Goal: Transaction & Acquisition: Purchase product/service

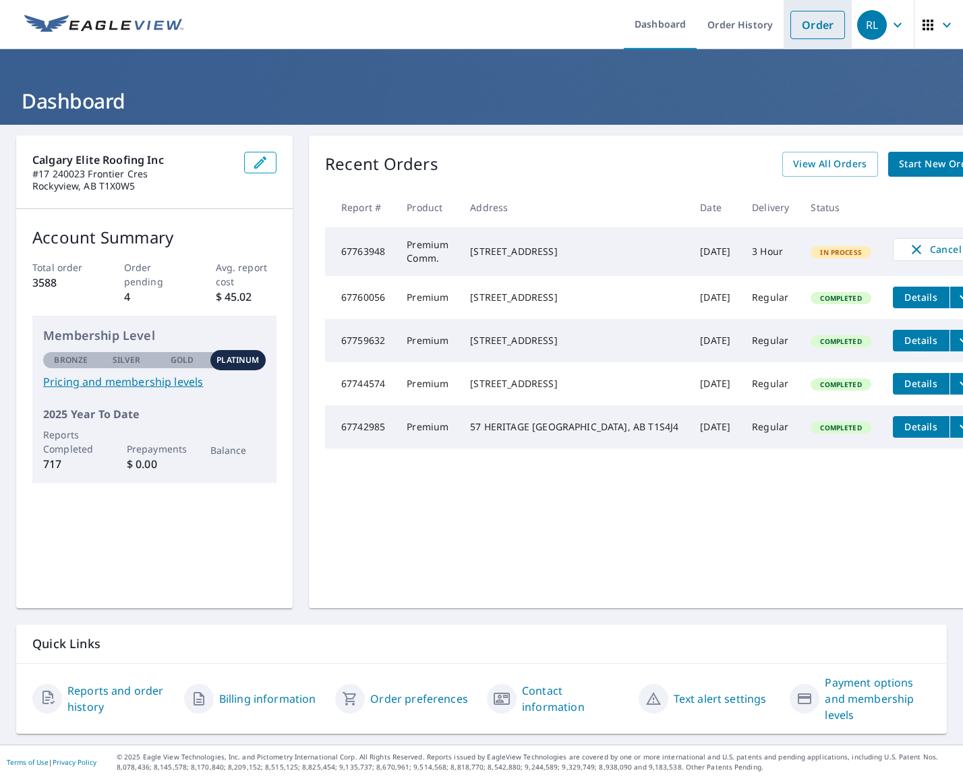
click at [819, 30] on link "Order" at bounding box center [817, 25] width 55 height 28
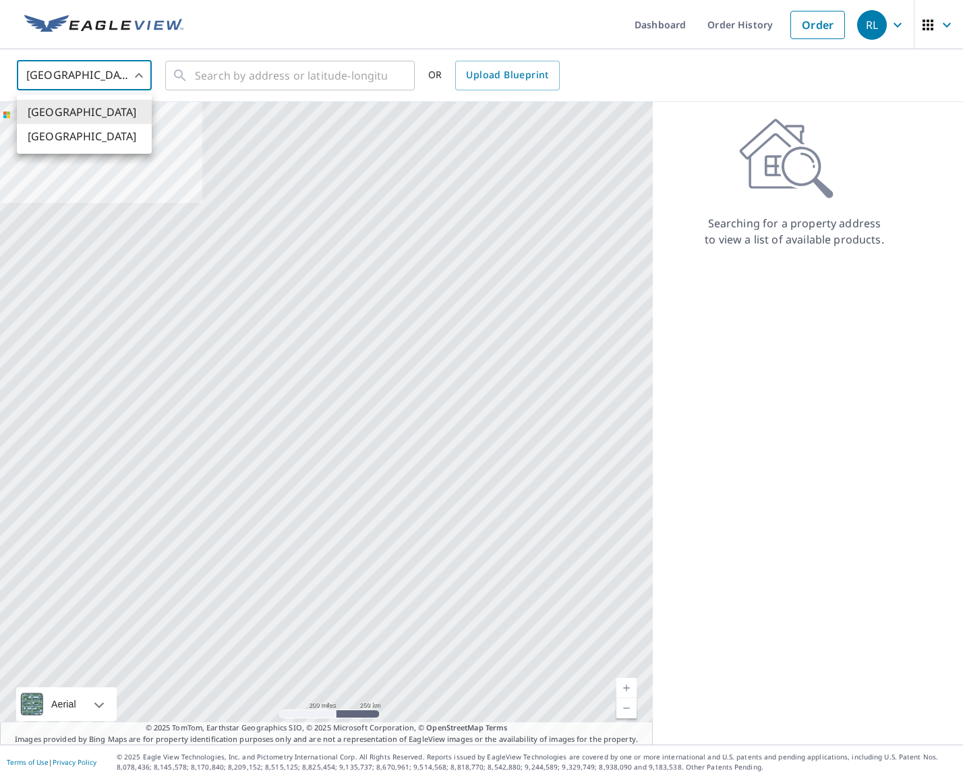
click at [137, 76] on body "RL RL Dashboard Order History Order RL United States US ​ ​ OR Upload Blueprint…" at bounding box center [481, 389] width 963 height 779
click at [113, 136] on li "[GEOGRAPHIC_DATA]" at bounding box center [84, 136] width 135 height 24
type input "CA"
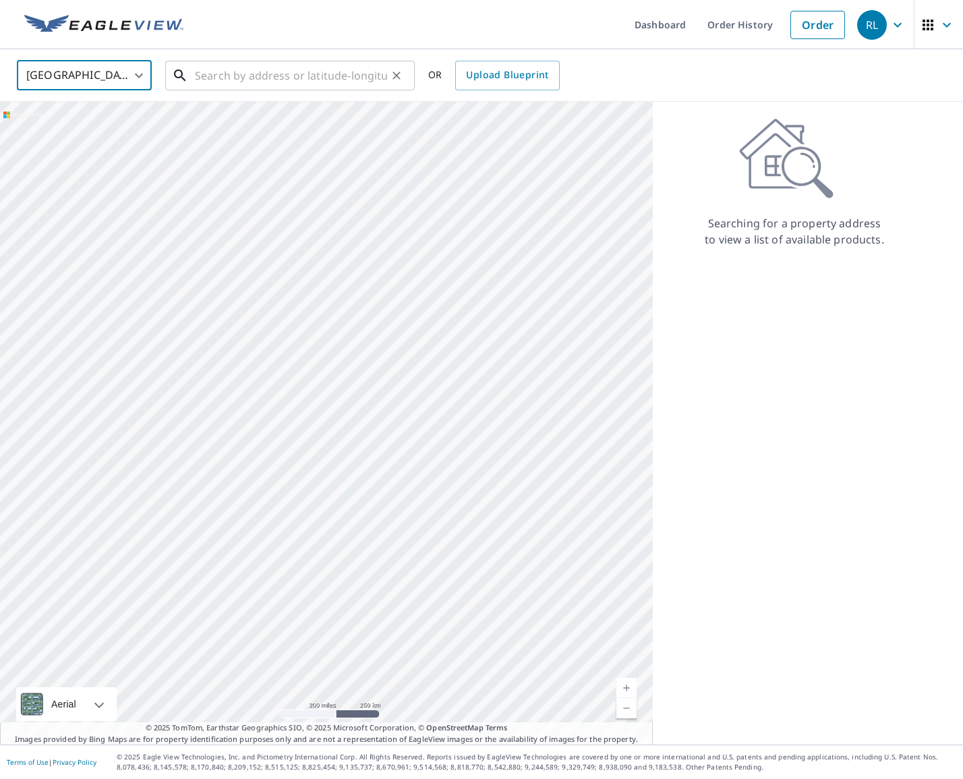
click at [249, 74] on input "text" at bounding box center [291, 76] width 192 height 38
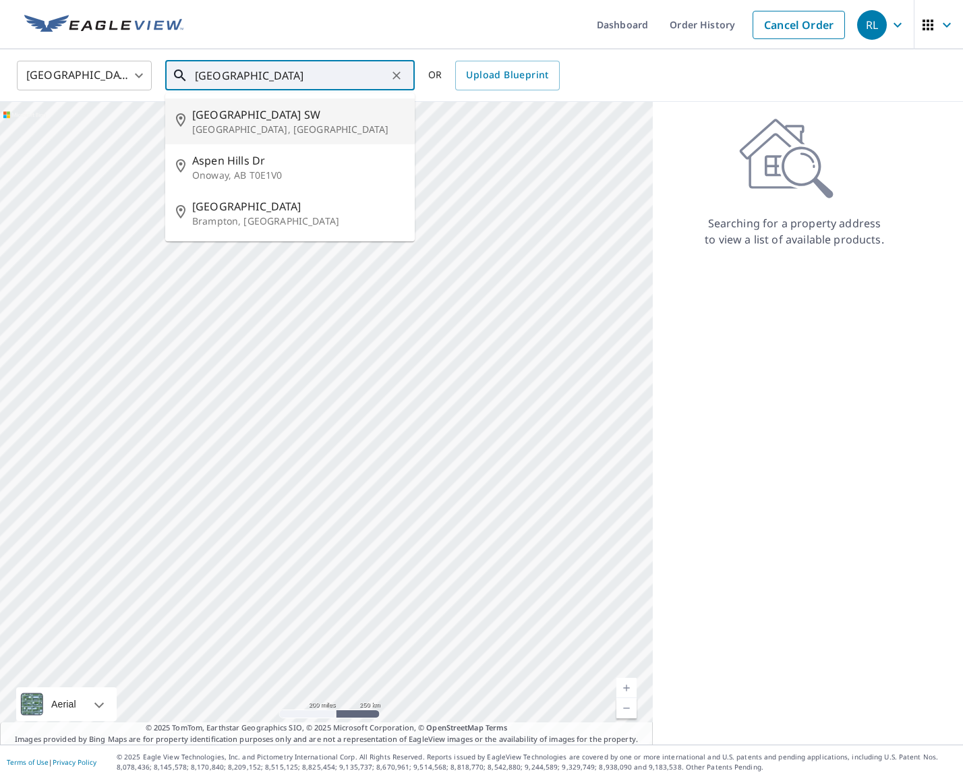
click at [212, 119] on span "[GEOGRAPHIC_DATA] SW" at bounding box center [298, 115] width 212 height 16
type input "[GEOGRAPHIC_DATA], [GEOGRAPHIC_DATA]"
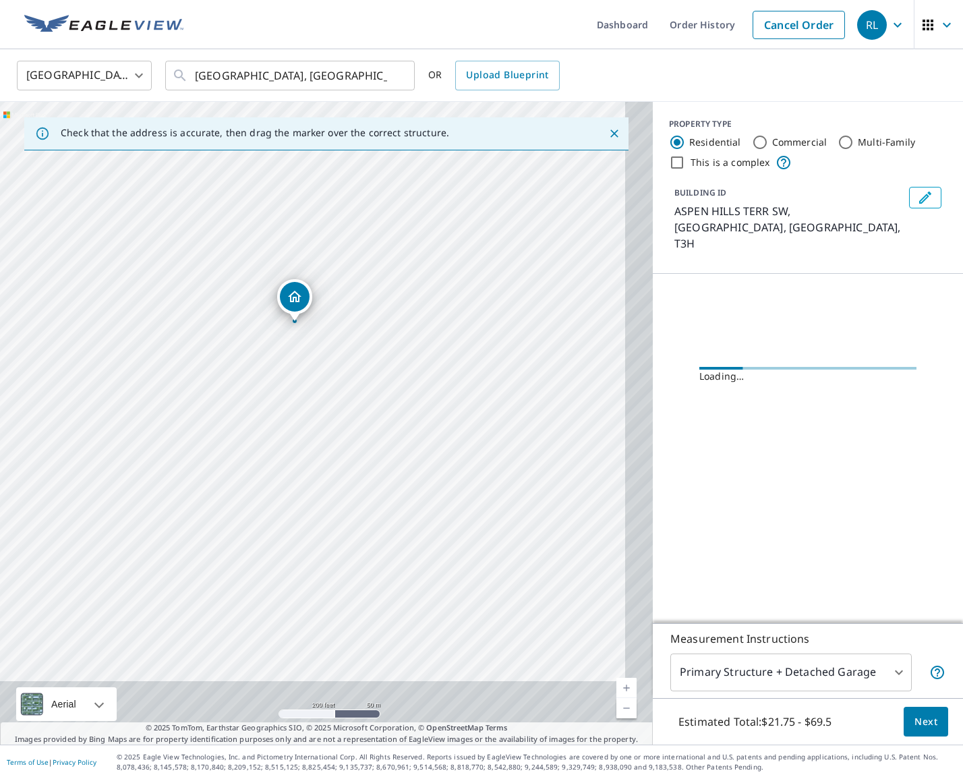
drag, startPoint x: 361, startPoint y: 340, endPoint x: 330, endPoint y: 266, distance: 79.5
click at [330, 266] on div "ASPEN HILLS TERR SW CALGARY AB T3H" at bounding box center [326, 423] width 653 height 643
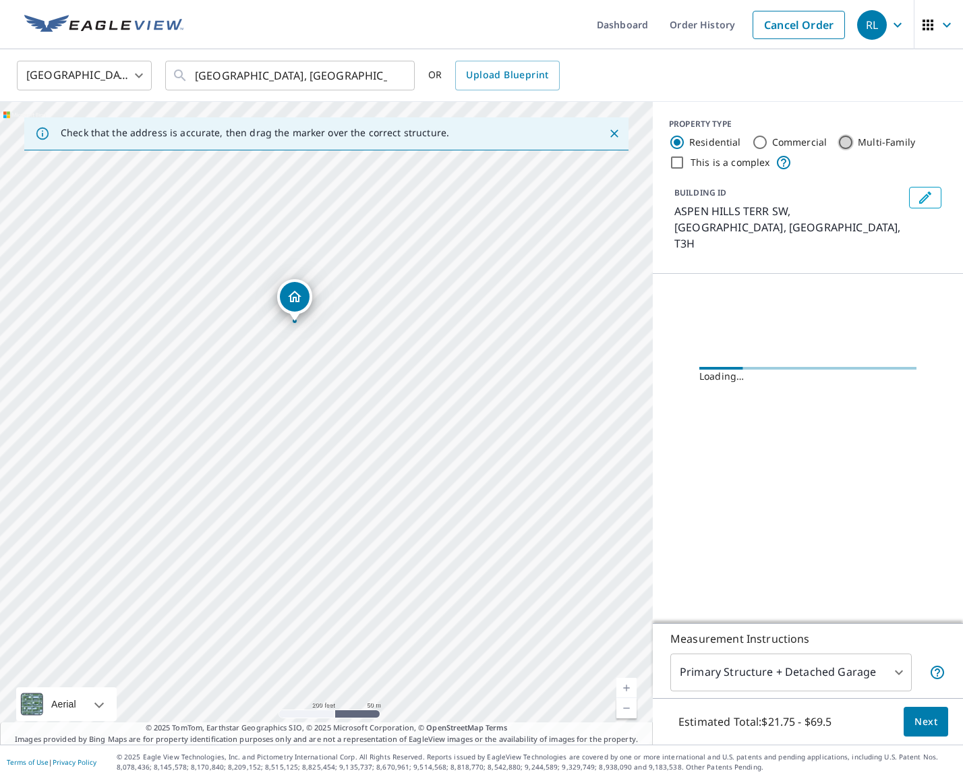
click at [843, 142] on input "Multi-Family" at bounding box center [846, 142] width 16 height 16
radio input "true"
type input "2"
drag, startPoint x: 326, startPoint y: 406, endPoint x: 261, endPoint y: 380, distance: 69.9
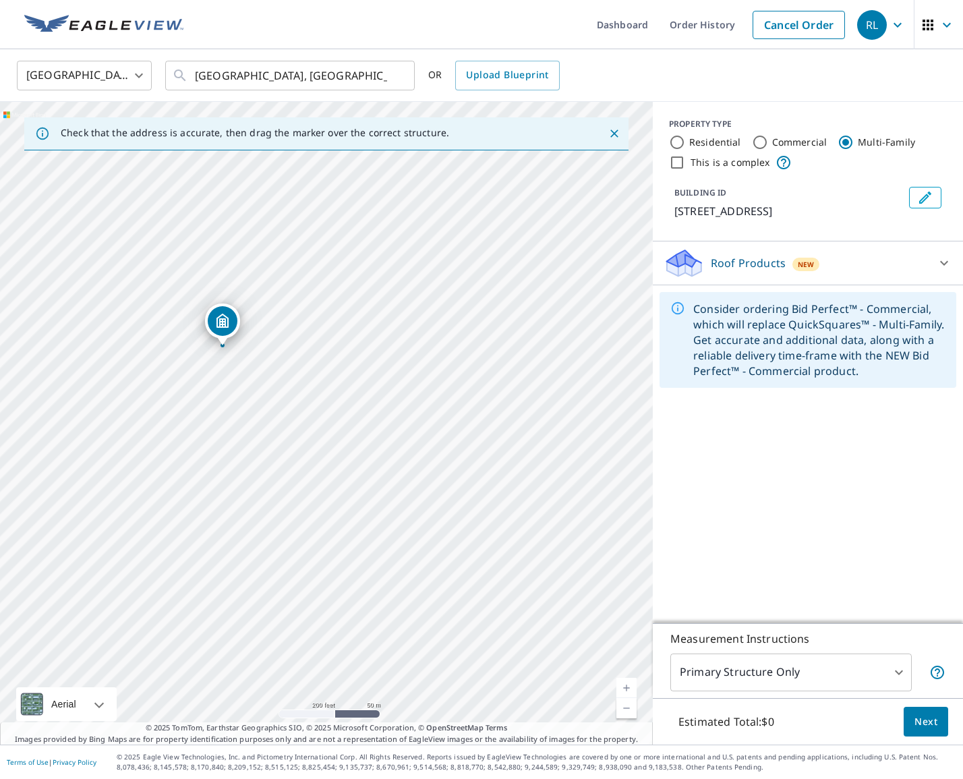
drag, startPoint x: 435, startPoint y: 438, endPoint x: 330, endPoint y: 363, distance: 129.1
click at [330, 363] on div "[STREET_ADDRESS]" at bounding box center [326, 423] width 653 height 643
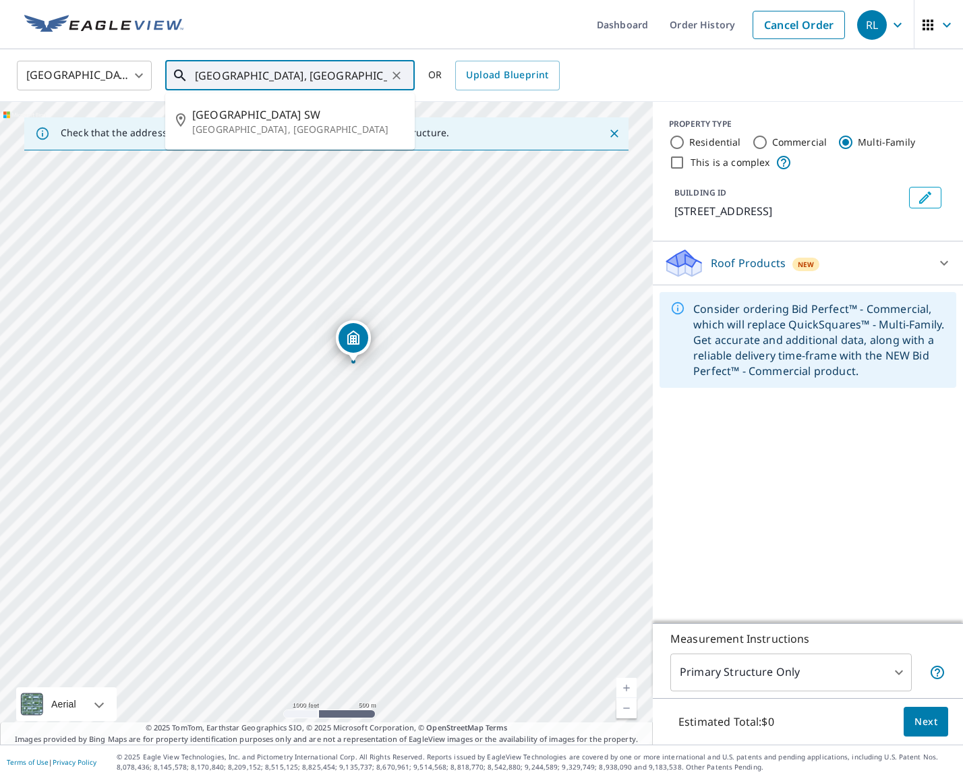
click at [386, 75] on input "[GEOGRAPHIC_DATA], [GEOGRAPHIC_DATA]" at bounding box center [291, 76] width 192 height 38
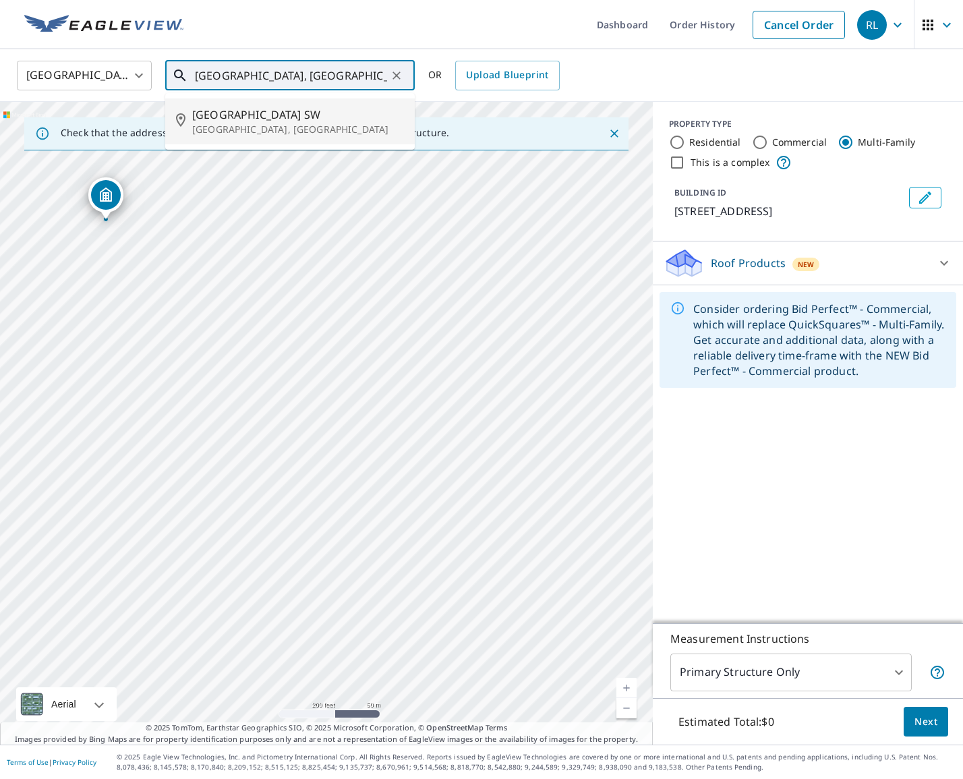
drag, startPoint x: 409, startPoint y: 399, endPoint x: 393, endPoint y: 380, distance: 24.9
click at [393, 380] on div "[STREET_ADDRESS]" at bounding box center [326, 423] width 653 height 643
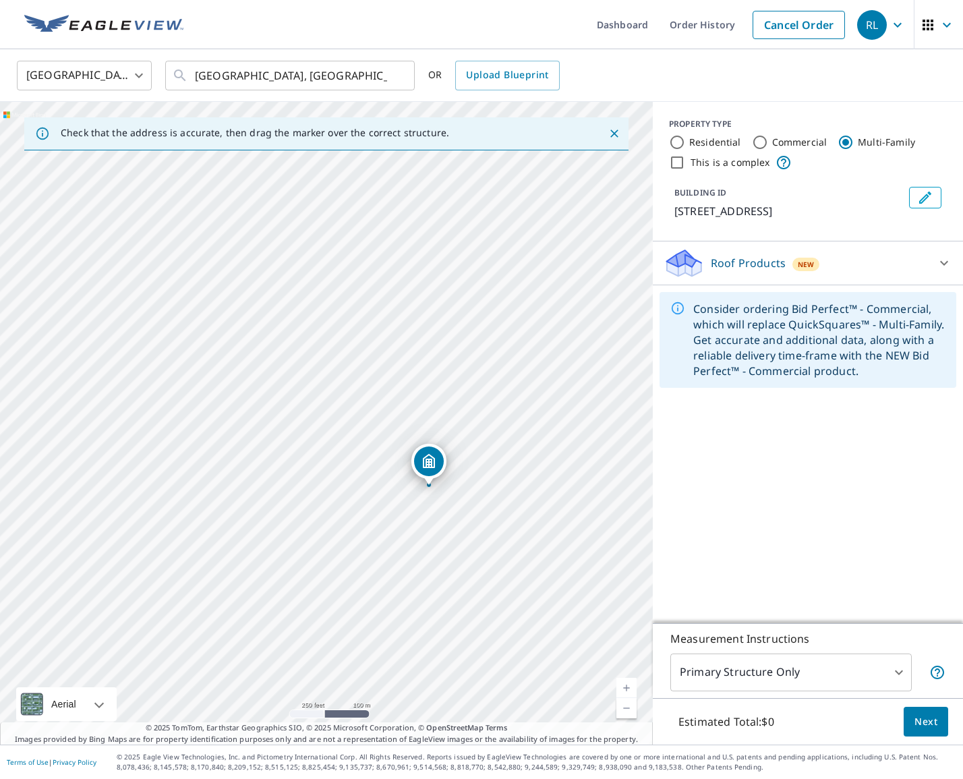
drag, startPoint x: 254, startPoint y: 285, endPoint x: 424, endPoint y: 459, distance: 243.2
drag, startPoint x: 347, startPoint y: 431, endPoint x: 591, endPoint y: 541, distance: 267.1
click at [625, 563] on div "[STREET_ADDRESS]" at bounding box center [326, 423] width 653 height 643
click at [760, 140] on input "Commercial" at bounding box center [760, 142] width 16 height 16
radio input "true"
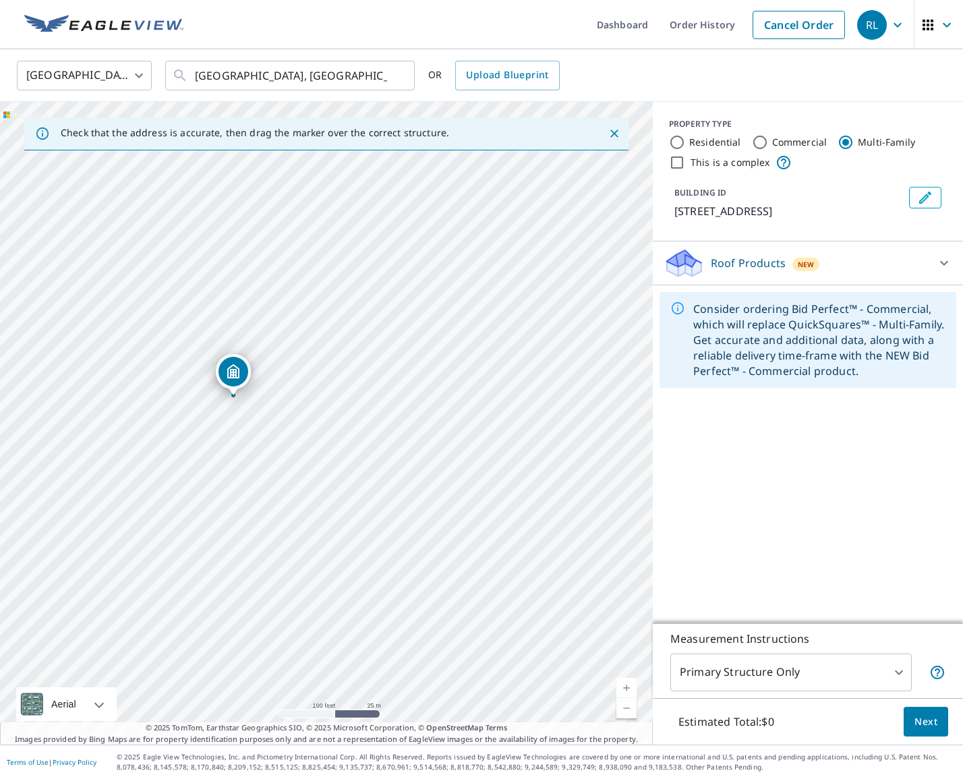
type input "4"
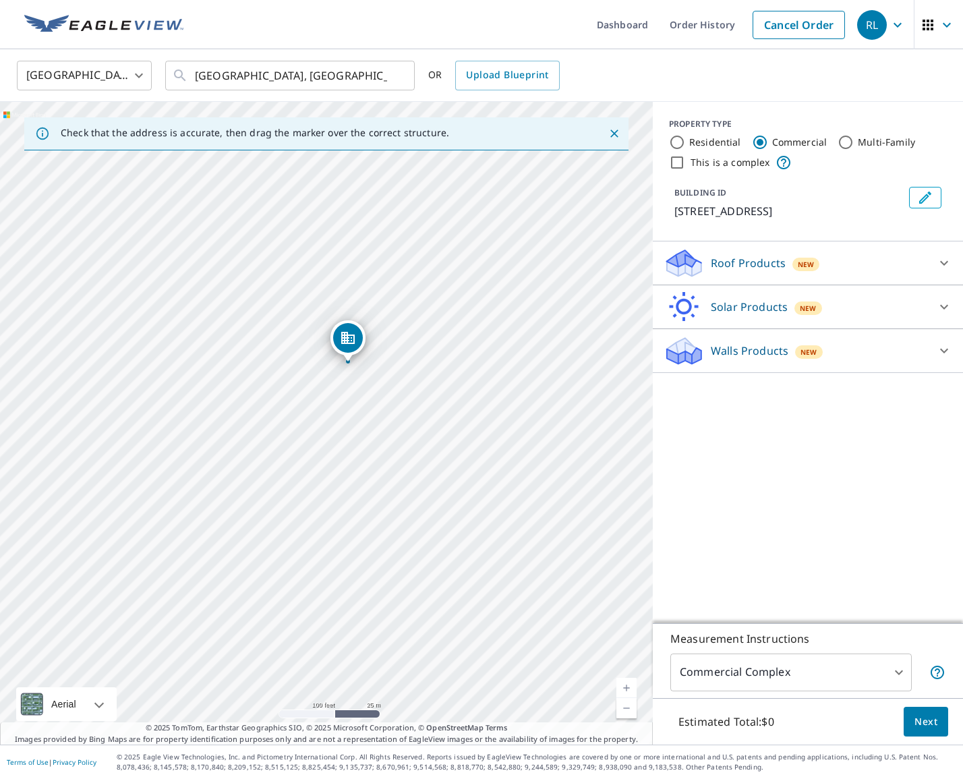
drag, startPoint x: 325, startPoint y: 397, endPoint x: 345, endPoint y: 340, distance: 60.6
click at [403, 461] on div "[STREET_ADDRESS]" at bounding box center [326, 423] width 653 height 643
click at [403, 462] on div "[STREET_ADDRESS]" at bounding box center [326, 423] width 653 height 643
click at [674, 160] on input "This is a complex" at bounding box center [677, 162] width 16 height 16
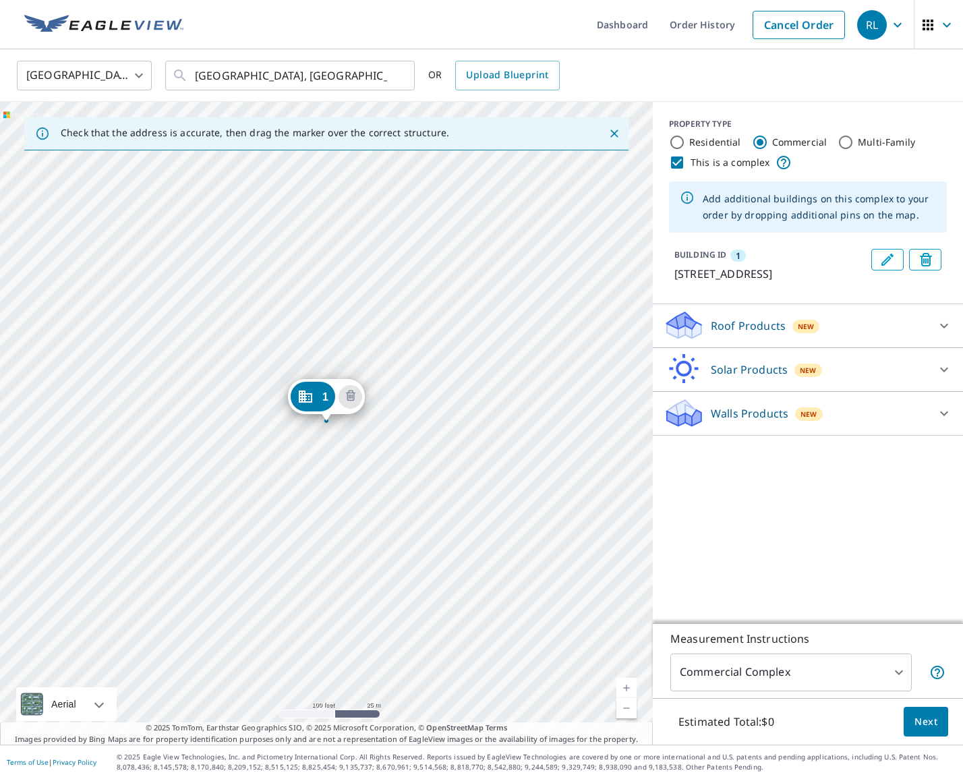
click at [396, 455] on div "[STREET_ADDRESS]" at bounding box center [326, 423] width 653 height 643
click at [405, 463] on div "[STREET_ADDRESS]" at bounding box center [326, 423] width 653 height 643
drag, startPoint x: 352, startPoint y: 409, endPoint x: 376, endPoint y: 432, distance: 33.4
drag, startPoint x: 320, startPoint y: 407, endPoint x: 375, endPoint y: 455, distance: 72.6
click at [885, 259] on icon "Edit building 1" at bounding box center [887, 260] width 16 height 16
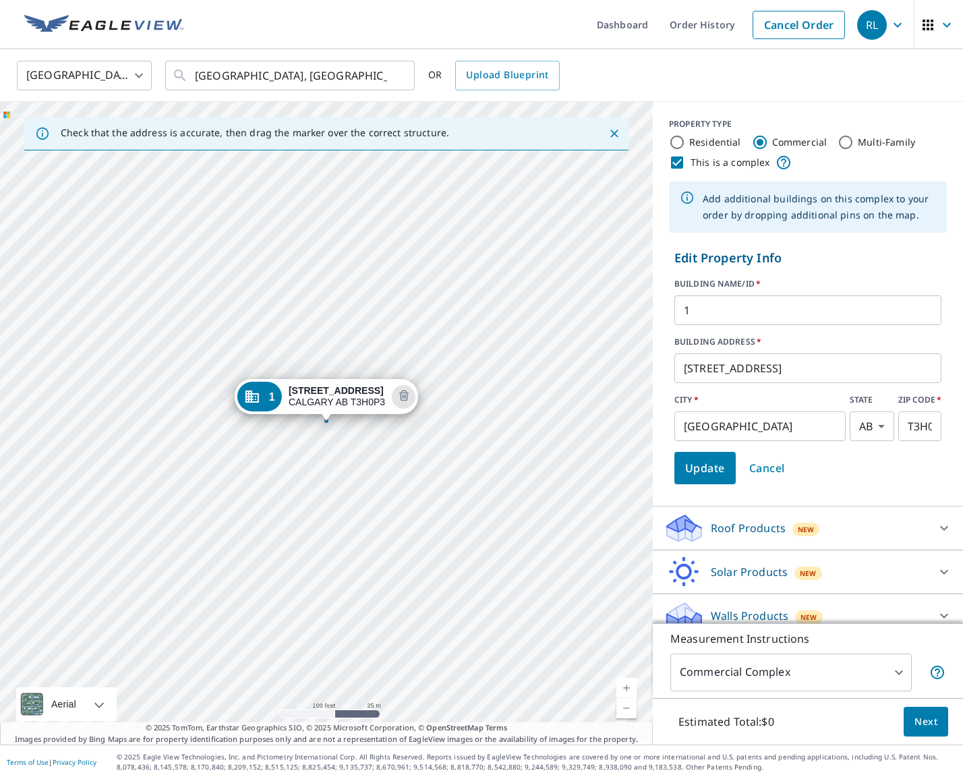
click at [705, 473] on span "Update" at bounding box center [705, 468] width 40 height 19
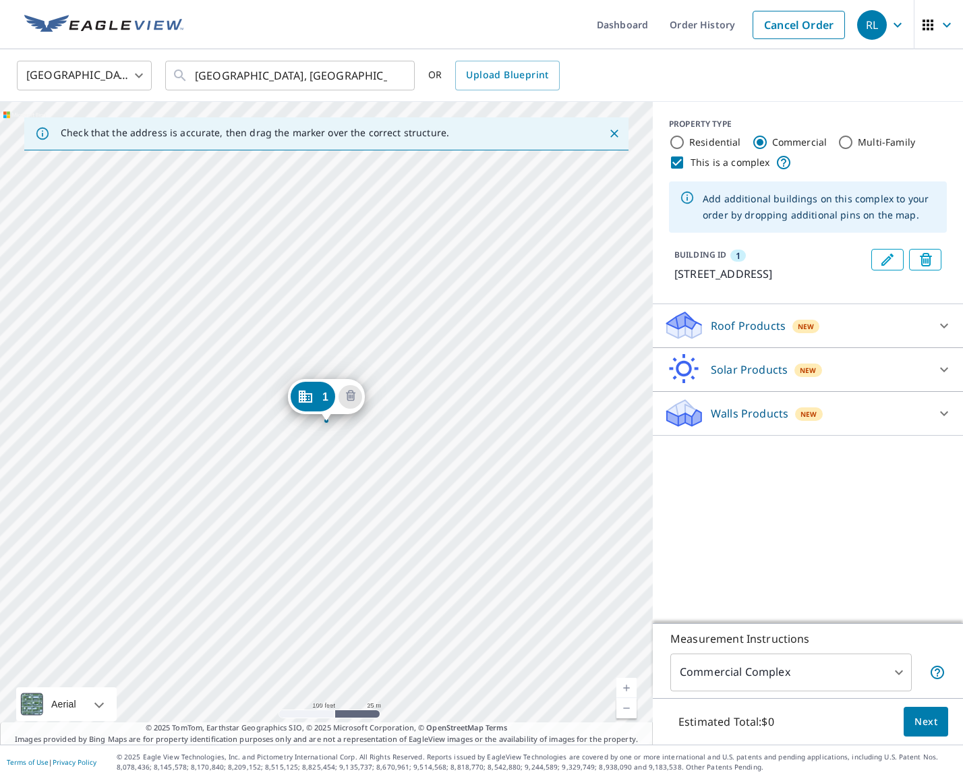
click at [247, 423] on div "[STREET_ADDRESS]" at bounding box center [326, 423] width 653 height 643
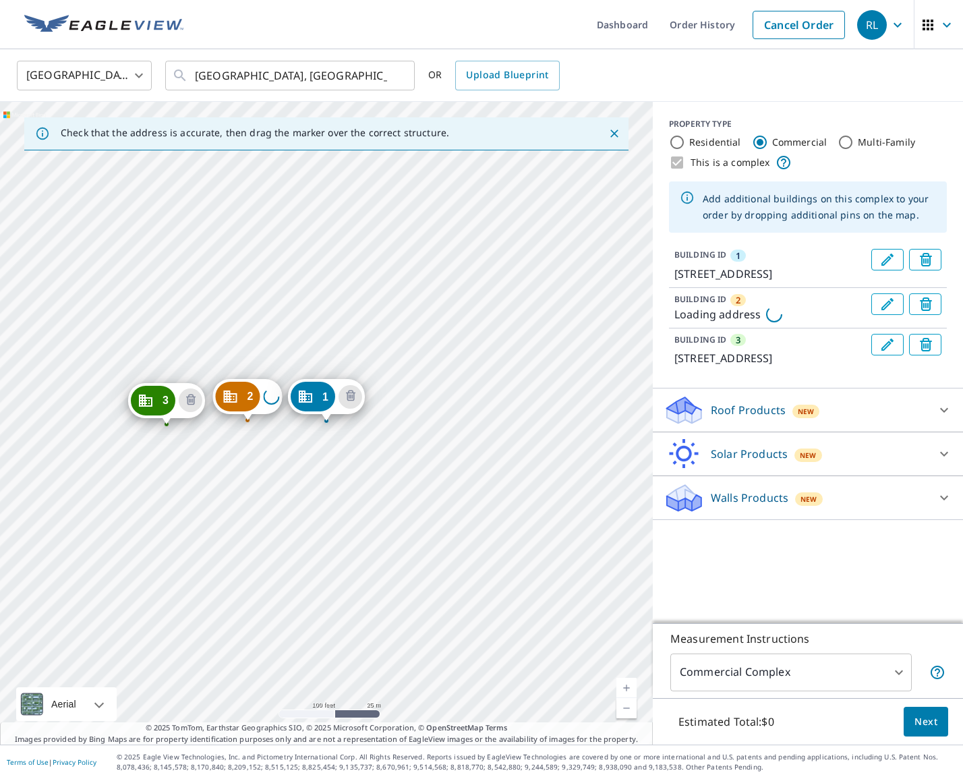
drag, startPoint x: 235, startPoint y: 397, endPoint x: 156, endPoint y: 401, distance: 79.7
click at [281, 367] on div "2 Loading address [STREET_ADDRESS][GEOGRAPHIC_DATA][STREET_ADDRESS]" at bounding box center [326, 423] width 653 height 643
click at [278, 368] on div "2 Loading address [STREET_ADDRESS][GEOGRAPHIC_DATA][STREET_ADDRESS]" at bounding box center [326, 423] width 653 height 643
click at [357, 399] on icon "Delete building 1" at bounding box center [351, 396] width 16 height 16
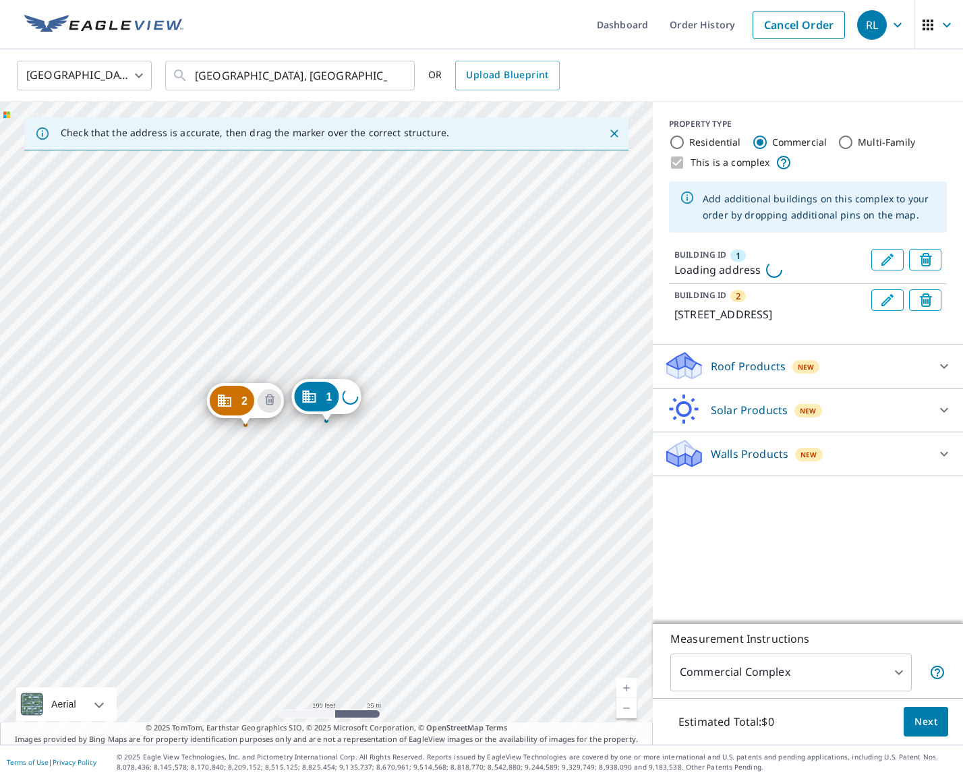
click at [925, 297] on icon "Delete building 2" at bounding box center [928, 301] width 16 height 16
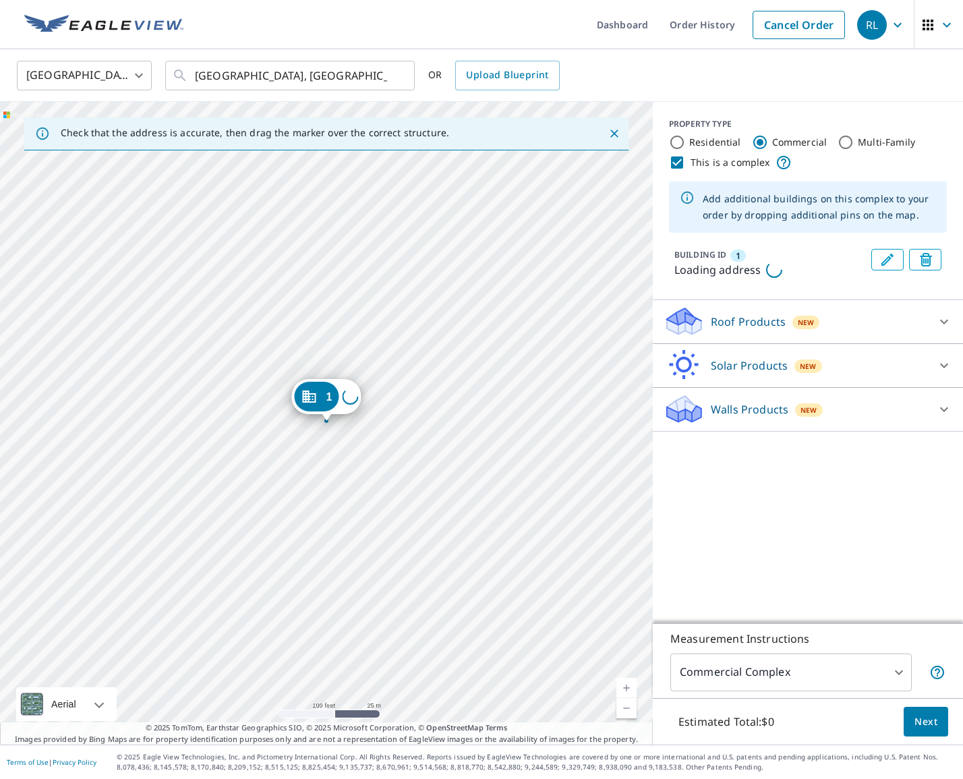
click at [929, 261] on icon "Delete building 1" at bounding box center [928, 261] width 16 height 16
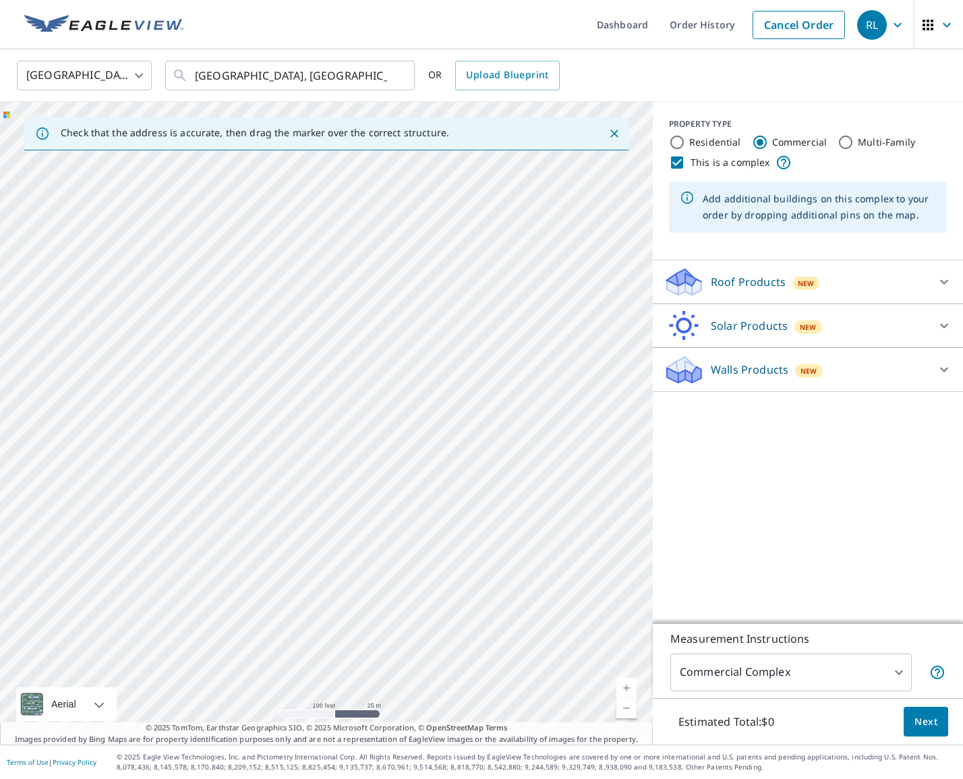
click at [299, 391] on div at bounding box center [326, 423] width 653 height 643
drag, startPoint x: 409, startPoint y: 372, endPoint x: 409, endPoint y: 284, distance: 88.3
click at [409, 284] on div at bounding box center [326, 423] width 653 height 643
drag, startPoint x: 405, startPoint y: 291, endPoint x: 399, endPoint y: 320, distance: 30.3
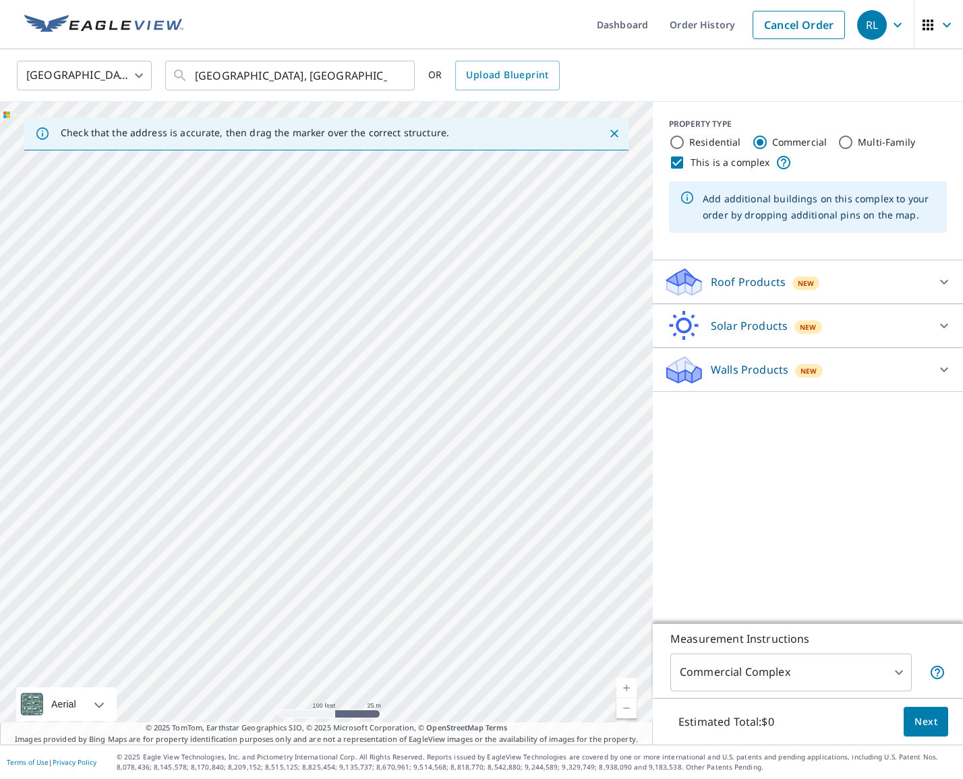
click at [399, 320] on div at bounding box center [326, 423] width 653 height 643
click at [297, 336] on div at bounding box center [326, 423] width 653 height 643
click at [675, 159] on input "This is a complex" at bounding box center [677, 162] width 16 height 16
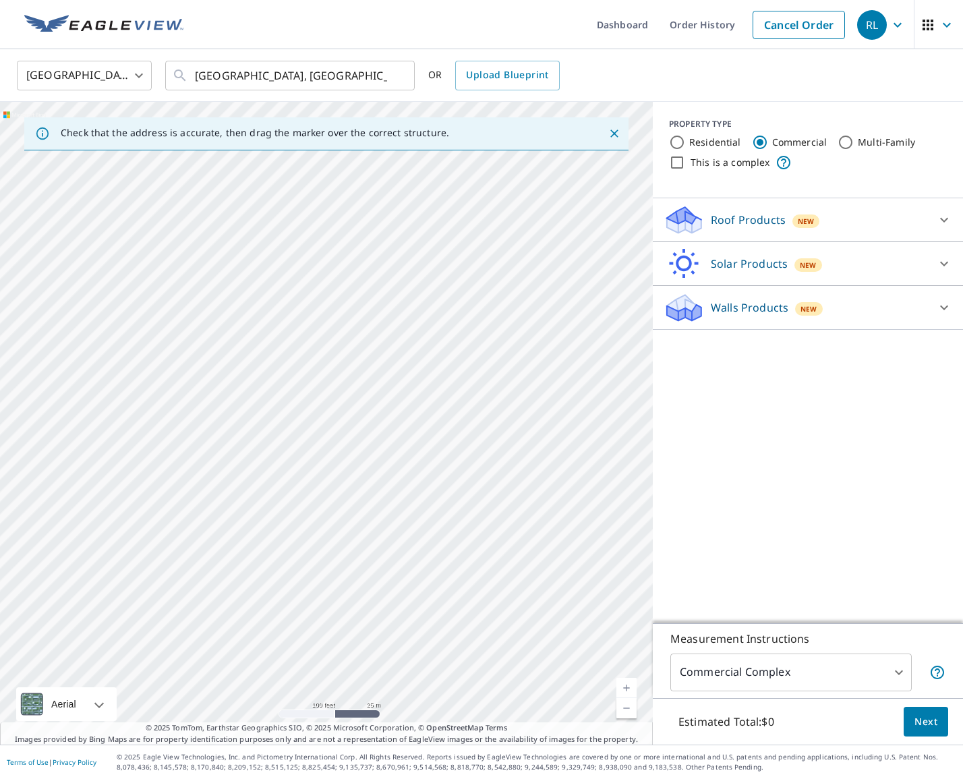
click at [676, 160] on input "This is a complex" at bounding box center [677, 162] width 16 height 16
checkbox input "true"
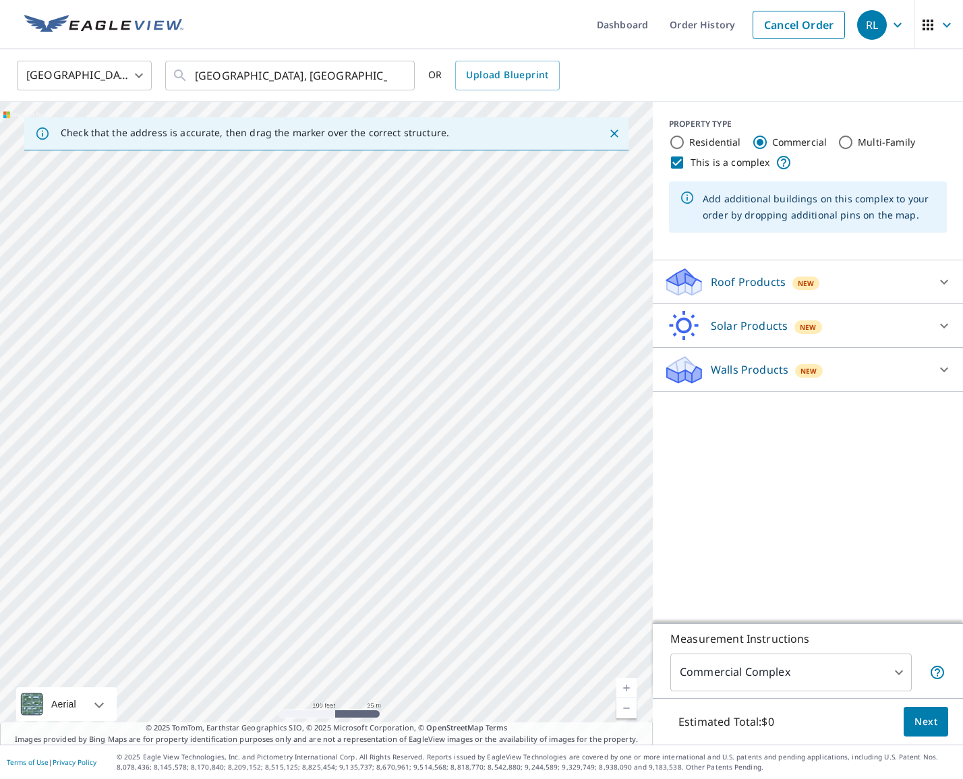
click at [943, 279] on icon at bounding box center [944, 282] width 16 height 16
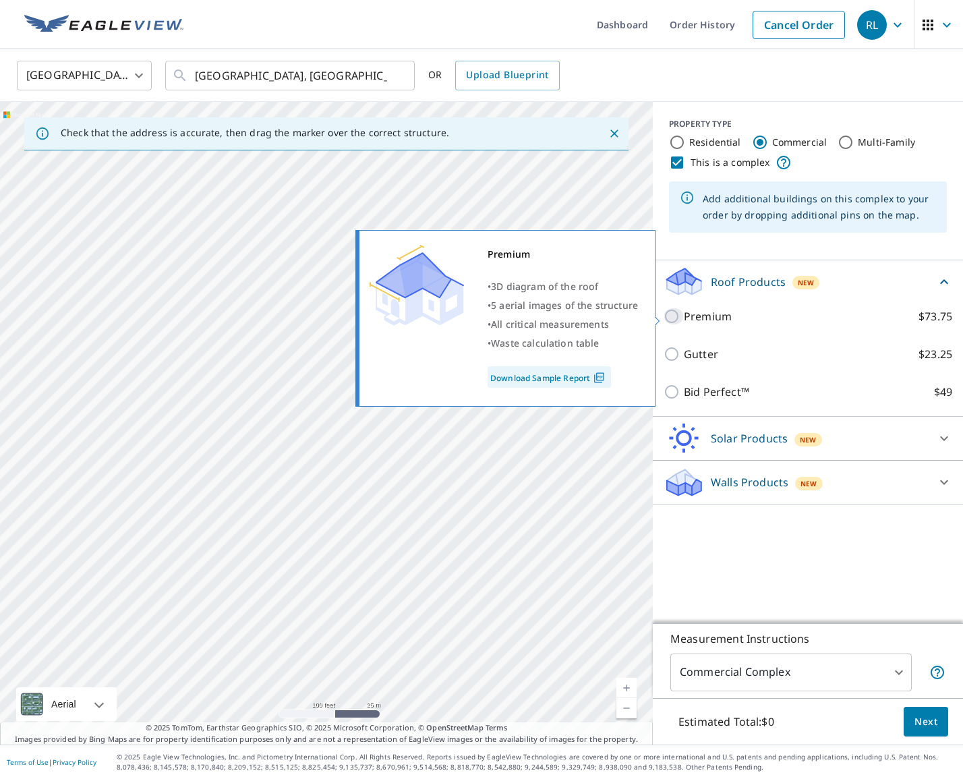
click at [670, 316] on input "Premium $73.75" at bounding box center [674, 316] width 20 height 16
checkbox input "true"
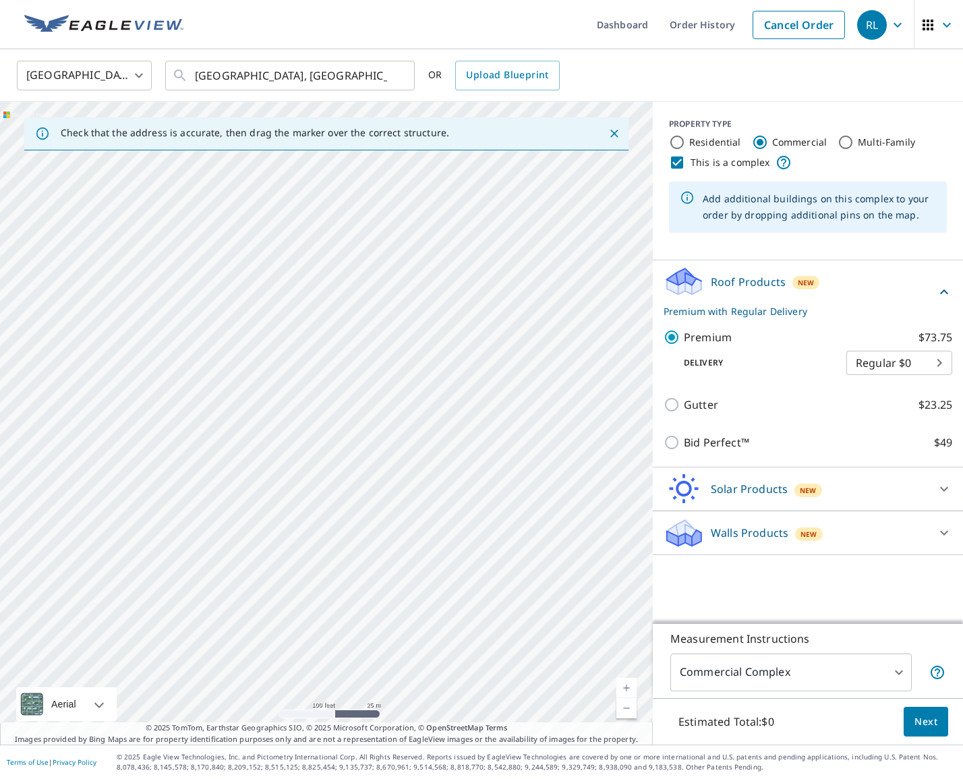
click at [301, 470] on div at bounding box center [326, 423] width 653 height 643
click at [302, 470] on div at bounding box center [326, 423] width 653 height 643
type input "1592 [STREET_ADDRESS]"
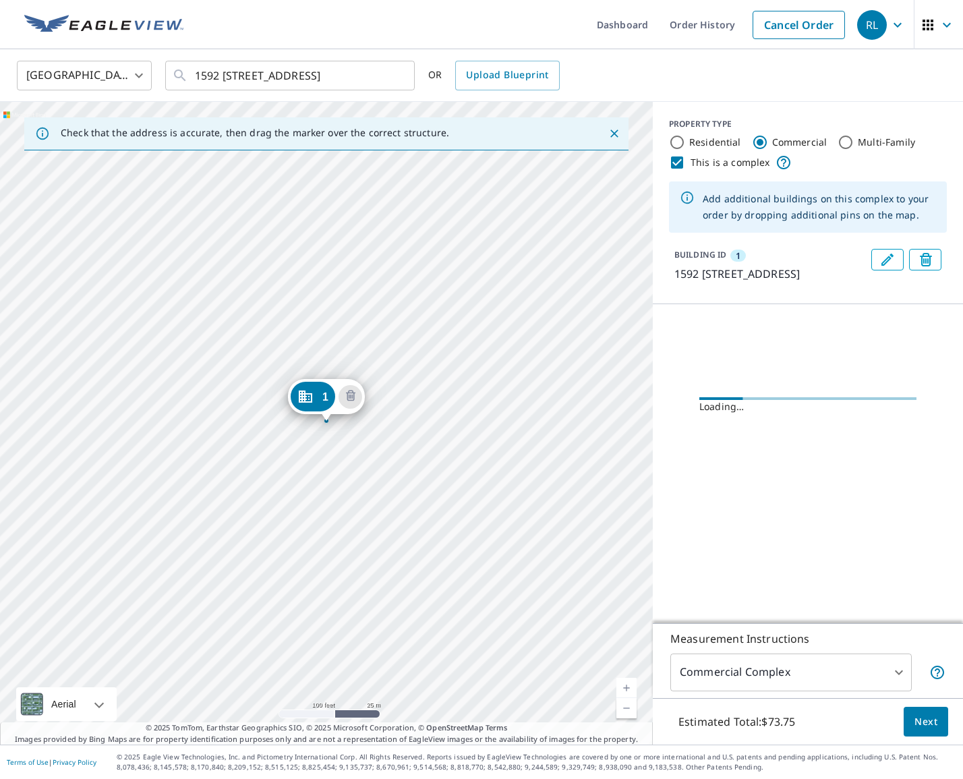
click at [339, 345] on div "1 1592 [STREET_ADDRESS]" at bounding box center [326, 423] width 653 height 643
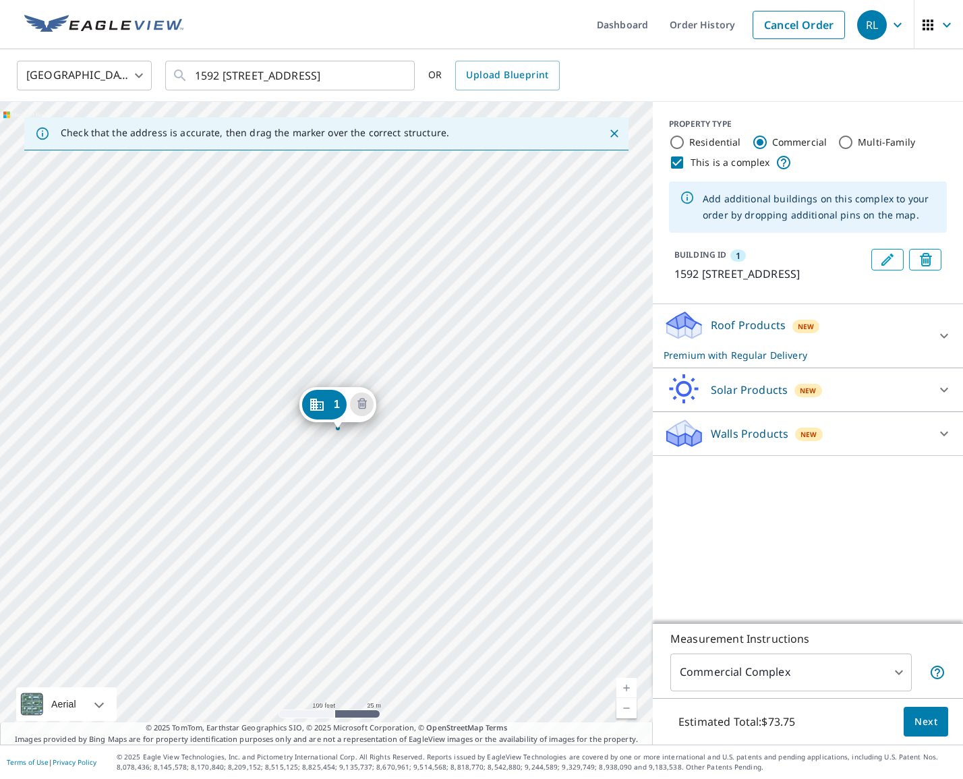
drag, startPoint x: 320, startPoint y: 394, endPoint x: 330, endPoint y: 403, distance: 13.5
click at [331, 343] on div "1 [STREET_ADDRESS]" at bounding box center [326, 423] width 653 height 643
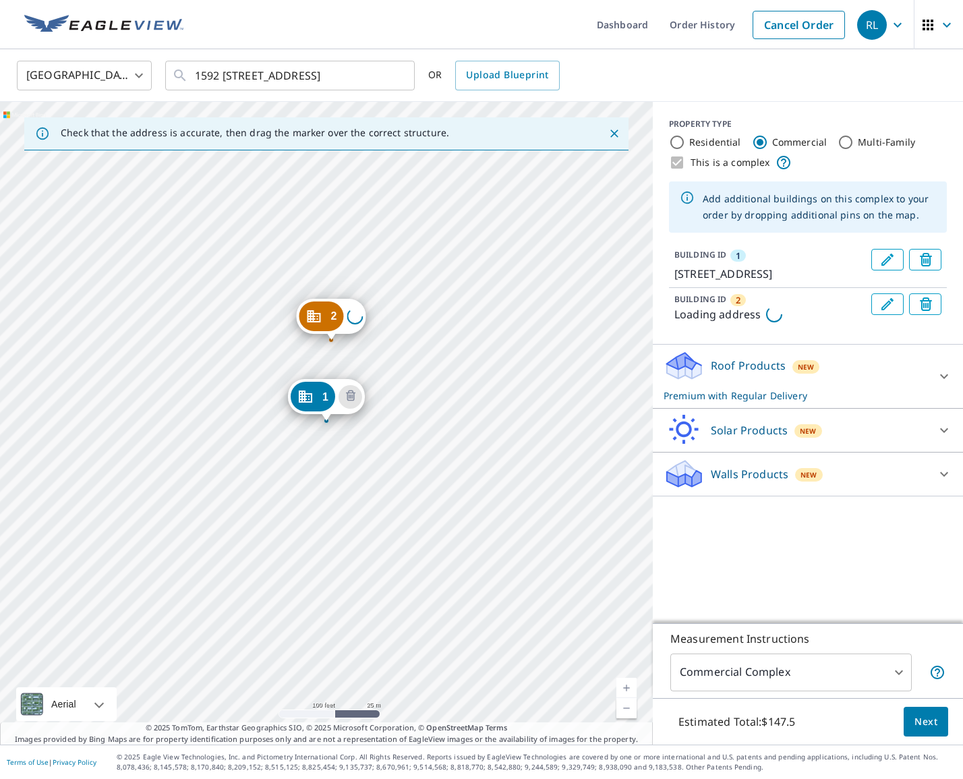
click at [331, 343] on div "2 Loading address [STREET_ADDRESS]" at bounding box center [326, 423] width 653 height 643
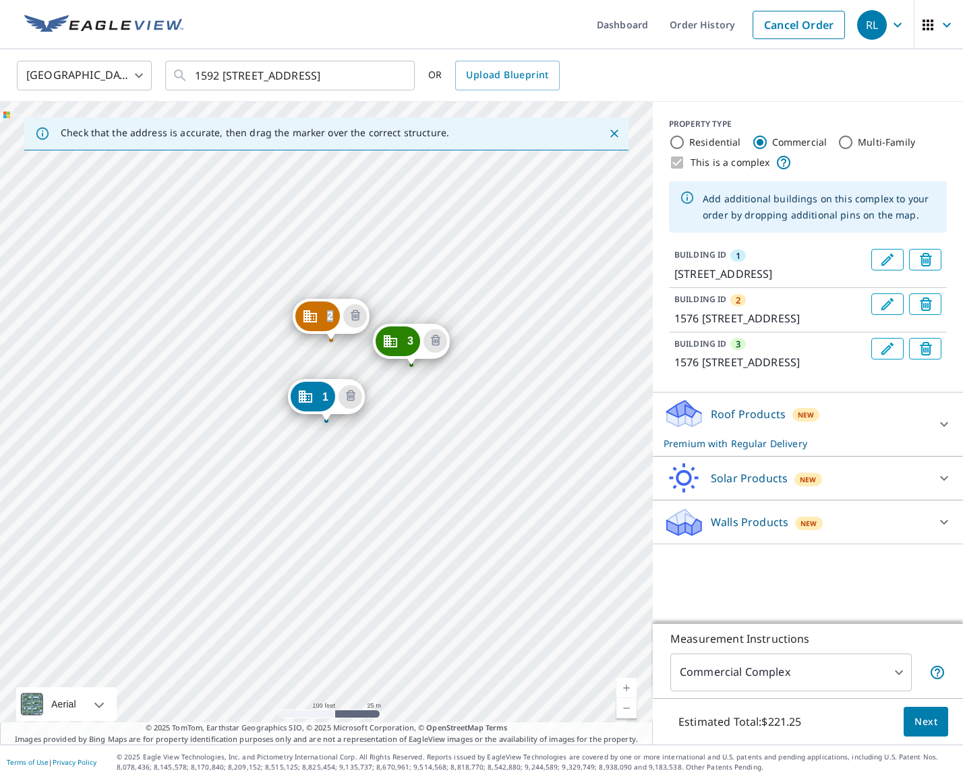
drag, startPoint x: 347, startPoint y: 322, endPoint x: 409, endPoint y: 348, distance: 68.0
click at [471, 403] on div "2 1576 [GEOGRAPHIC_DATA] 3 89 [GEOGRAPHIC_DATA] 1 [GEOGRAPHIC_DATA]" at bounding box center [326, 423] width 653 height 643
click at [473, 402] on div "2 1576 [GEOGRAPHIC_DATA] 3 89 [GEOGRAPHIC_DATA] 1 [GEOGRAPHIC_DATA]" at bounding box center [326, 423] width 653 height 643
click at [473, 403] on div "2 1576 [GEOGRAPHIC_DATA] 3 89 [GEOGRAPHIC_DATA] 1 [GEOGRAPHIC_DATA]" at bounding box center [326, 423] width 653 height 643
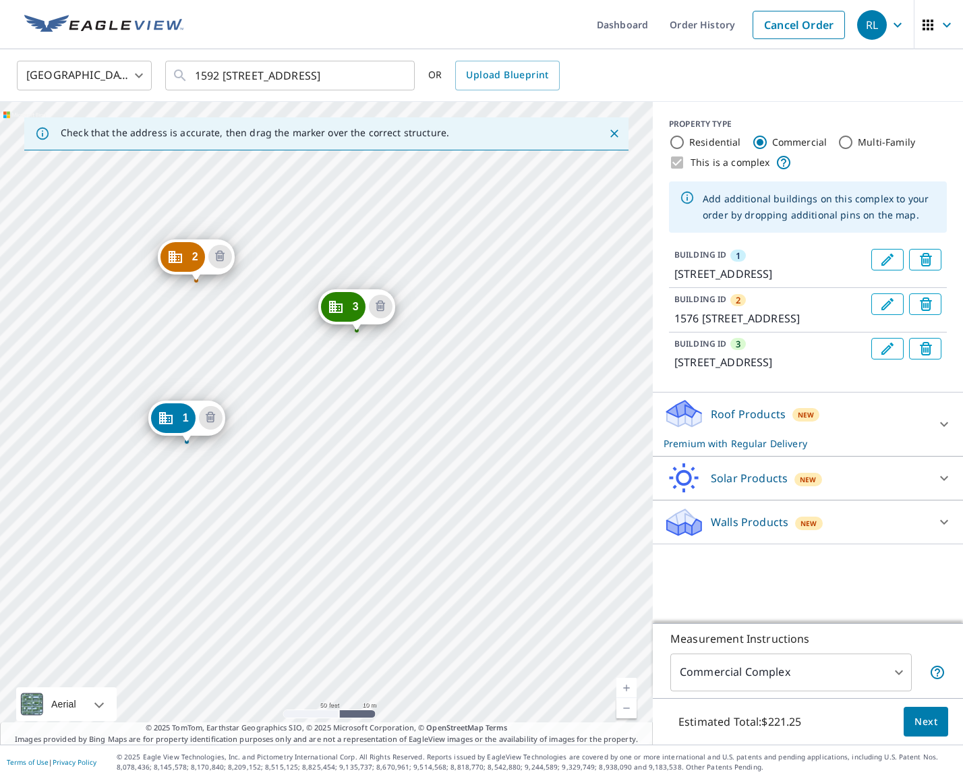
click at [473, 403] on div "2 1576 [GEOGRAPHIC_DATA] 3 89 [GEOGRAPHIC_DATA] 1 [GEOGRAPHIC_DATA]" at bounding box center [326, 423] width 653 height 643
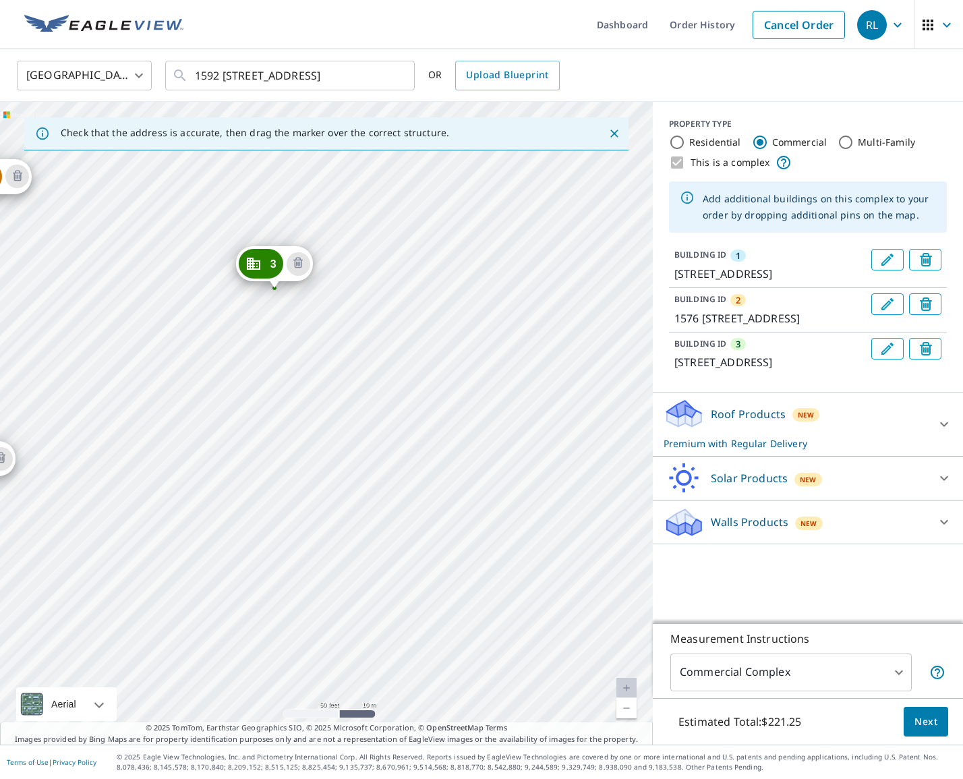
click at [466, 390] on div "2 1576 [GEOGRAPHIC_DATA] 3 89 [GEOGRAPHIC_DATA] 1 [GEOGRAPHIC_DATA]" at bounding box center [326, 423] width 653 height 643
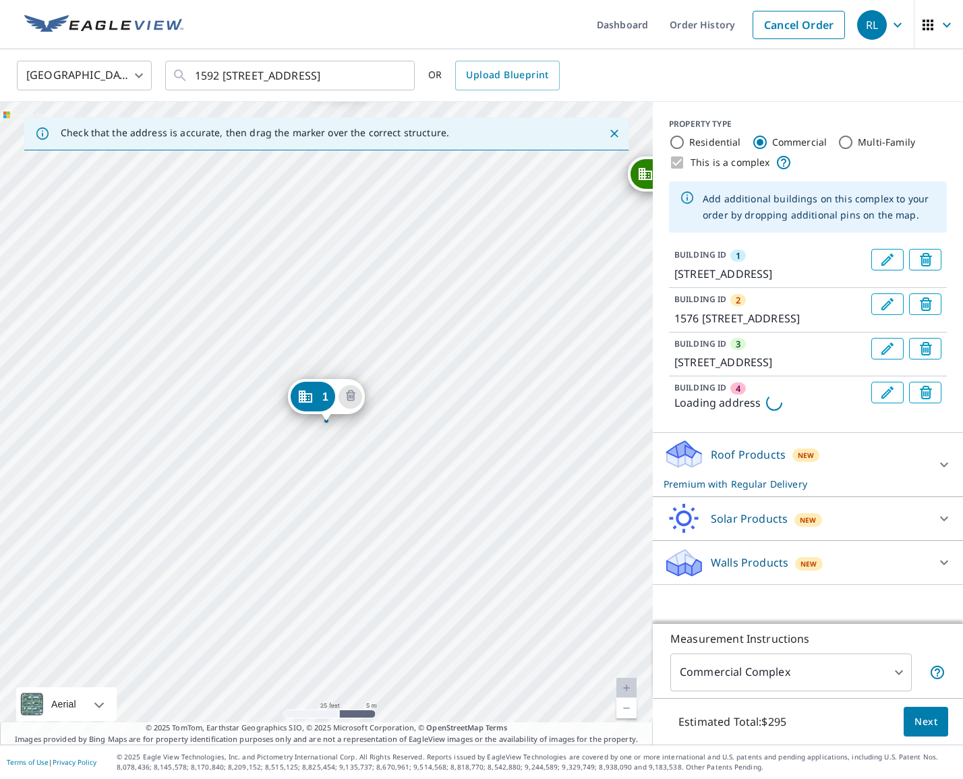
click at [466, 390] on div "2 1576 [STREET_ADDRESS] 3 89 [GEOGRAPHIC_DATA] 4 Loading address 1 [GEOGRAPHIC_…" at bounding box center [326, 423] width 653 height 643
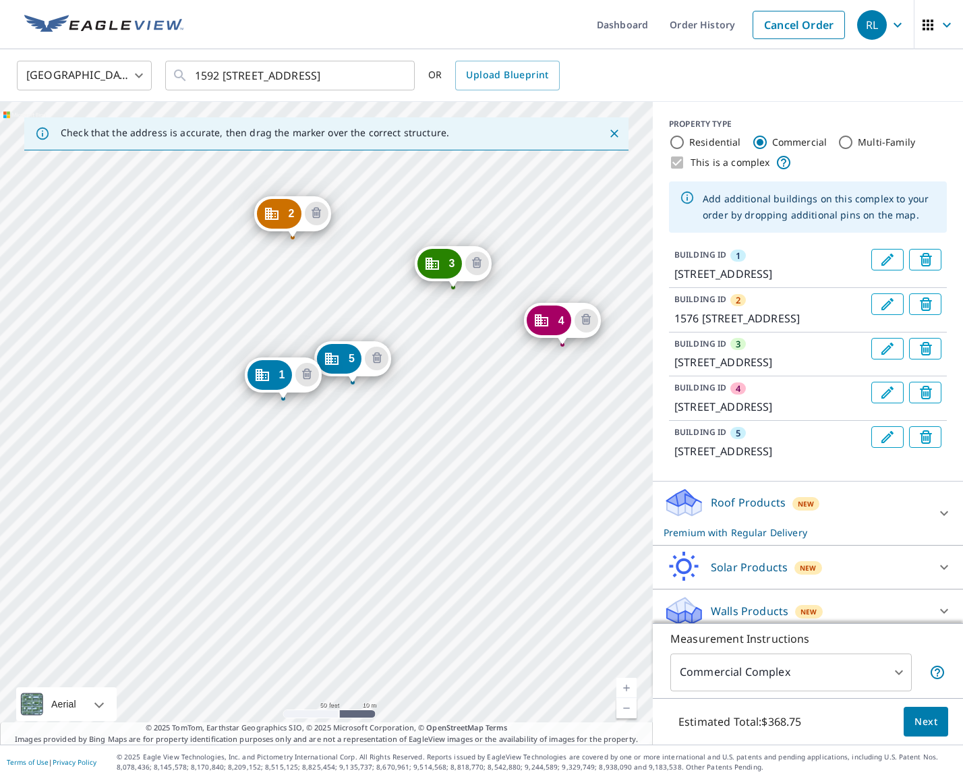
drag, startPoint x: 525, startPoint y: 404, endPoint x: 411, endPoint y: 392, distance: 113.9
click at [411, 392] on div "2 1576 [GEOGRAPHIC_DATA] 3 89 [GEOGRAPHIC_DATA] 4 79 [GEOGRAPHIC_DATA] [GEOGRAP…" at bounding box center [326, 423] width 653 height 643
drag, startPoint x: 349, startPoint y: 362, endPoint x: 361, endPoint y: 361, distance: 12.2
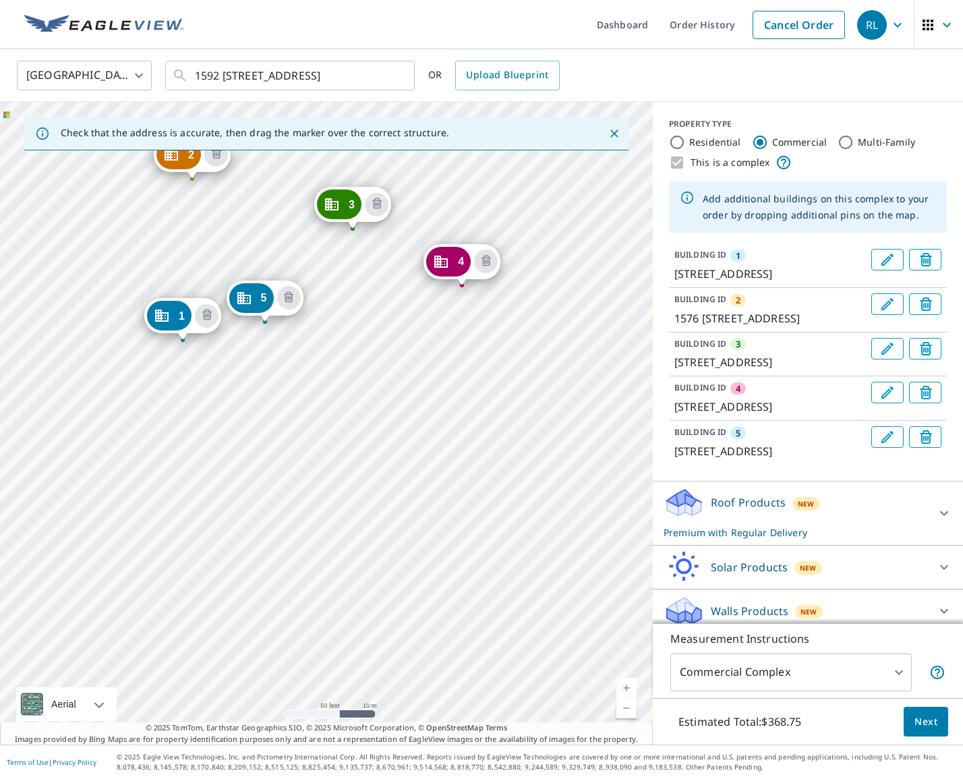
drag, startPoint x: 460, startPoint y: 437, endPoint x: 316, endPoint y: 348, distance: 169.0
click at [316, 348] on div "2 1576 [GEOGRAPHIC_DATA] 3 89 [GEOGRAPHIC_DATA] 4 79 [GEOGRAPHIC_DATA] [GEOGRAP…" at bounding box center [326, 423] width 653 height 643
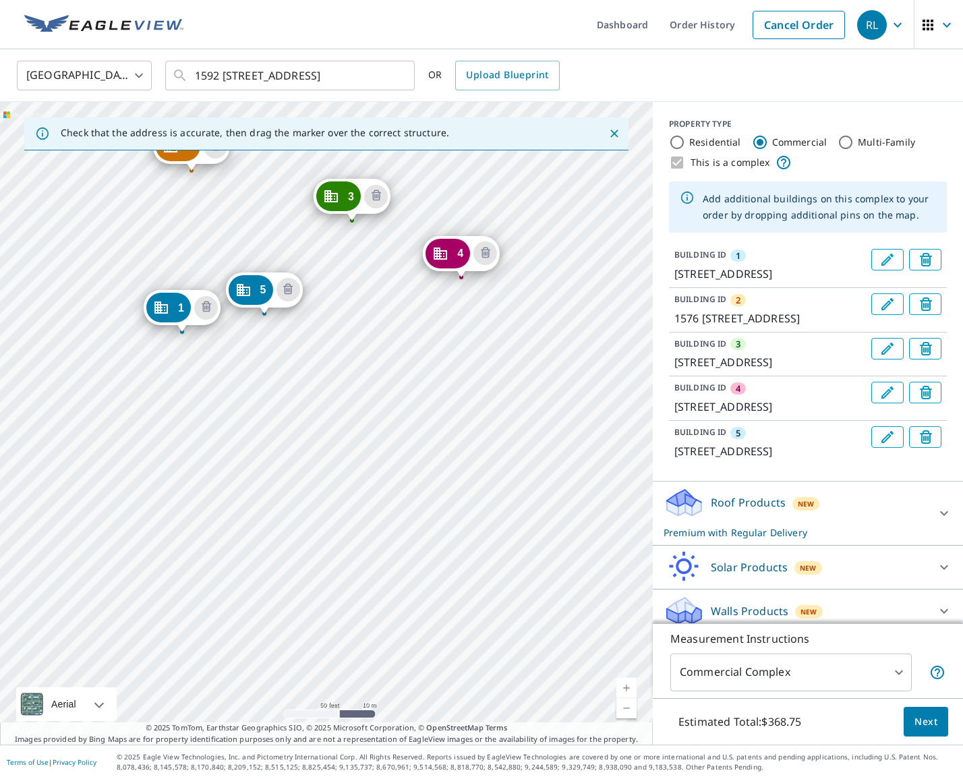
click at [257, 394] on div "2 1576 [GEOGRAPHIC_DATA] 3 89 [GEOGRAPHIC_DATA] 4 79 [GEOGRAPHIC_DATA] [GEOGRAP…" at bounding box center [326, 423] width 653 height 643
click at [257, 393] on div "2 1576 [GEOGRAPHIC_DATA] 3 89 [GEOGRAPHIC_DATA] 4 79 [GEOGRAPHIC_DATA] [GEOGRAP…" at bounding box center [326, 423] width 653 height 643
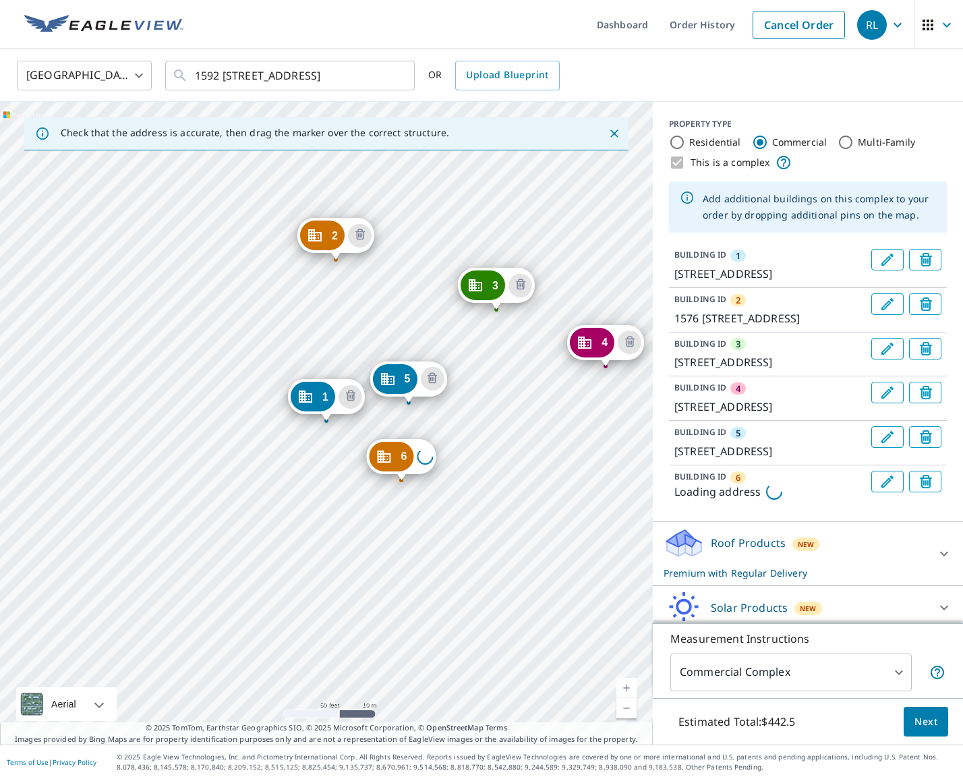
click at [257, 393] on div "2 1576 [GEOGRAPHIC_DATA] 3 89 [GEOGRAPHIC_DATA] 4 [STREET_ADDRESS][GEOGRAPHIC_D…" at bounding box center [326, 423] width 653 height 643
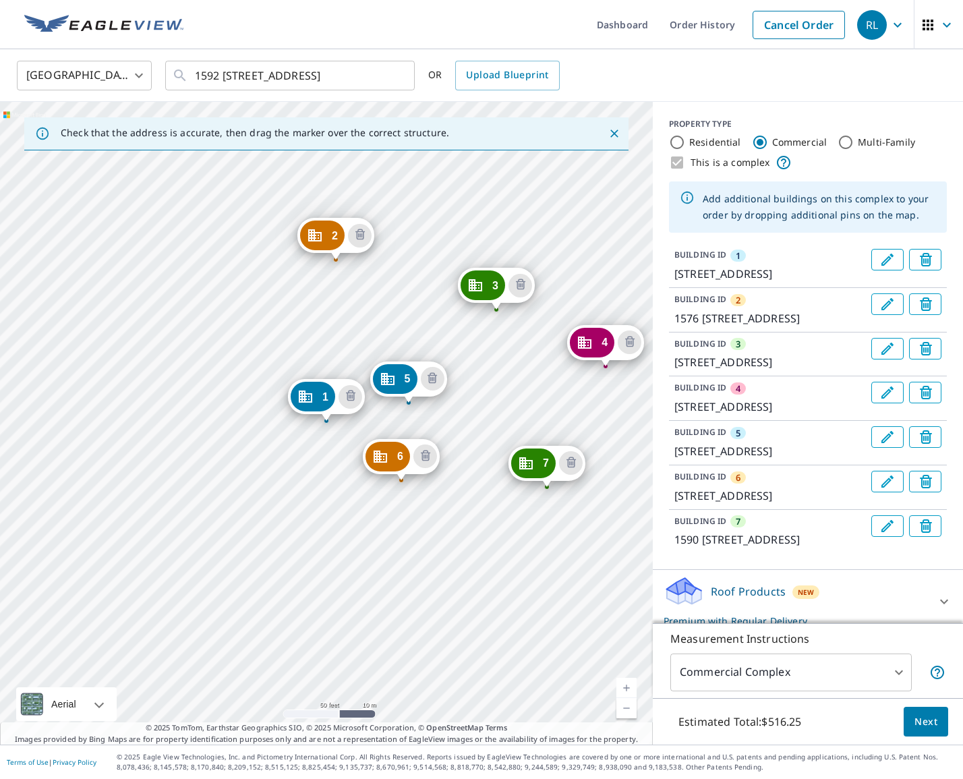
drag, startPoint x: 258, startPoint y: 367, endPoint x: 548, endPoint y: 463, distance: 305.4
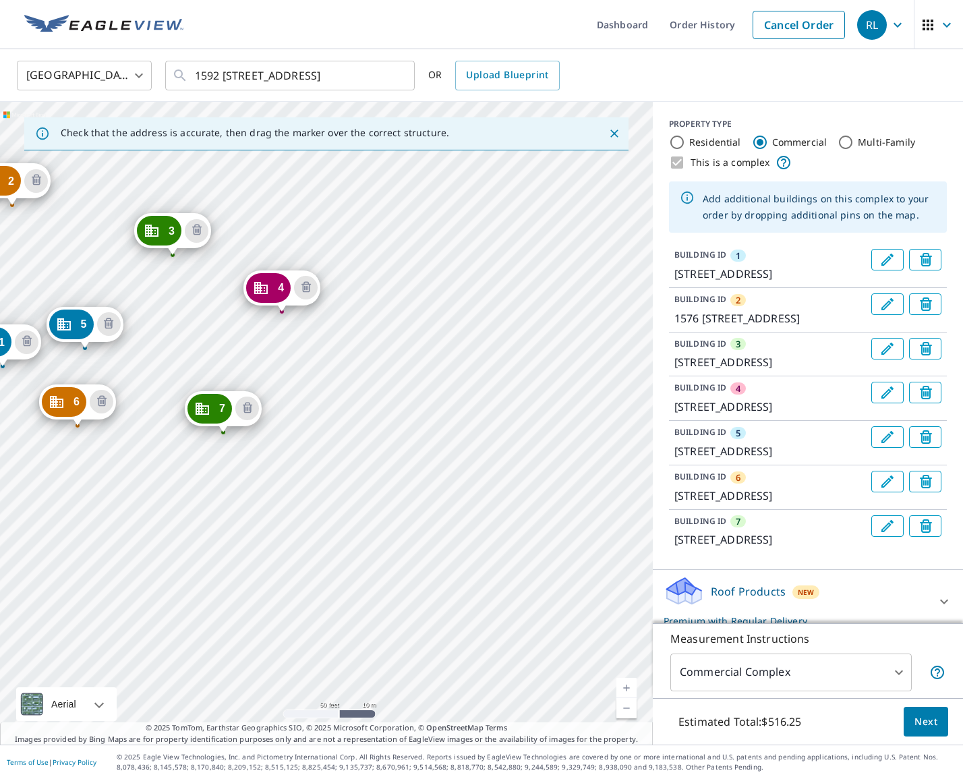
drag, startPoint x: 498, startPoint y: 399, endPoint x: 235, endPoint y: 356, distance: 266.5
click at [218, 352] on div "2 1576 [GEOGRAPHIC_DATA] 3 89 [GEOGRAPHIC_DATA] 4 79 [GEOGRAPHIC_DATA] 5 14 [GE…" at bounding box center [326, 423] width 653 height 643
click at [388, 425] on div "2 1576 [GEOGRAPHIC_DATA] 3 89 [GEOGRAPHIC_DATA] 4 79 [GEOGRAPHIC_DATA] 5 14 [GE…" at bounding box center [326, 423] width 653 height 643
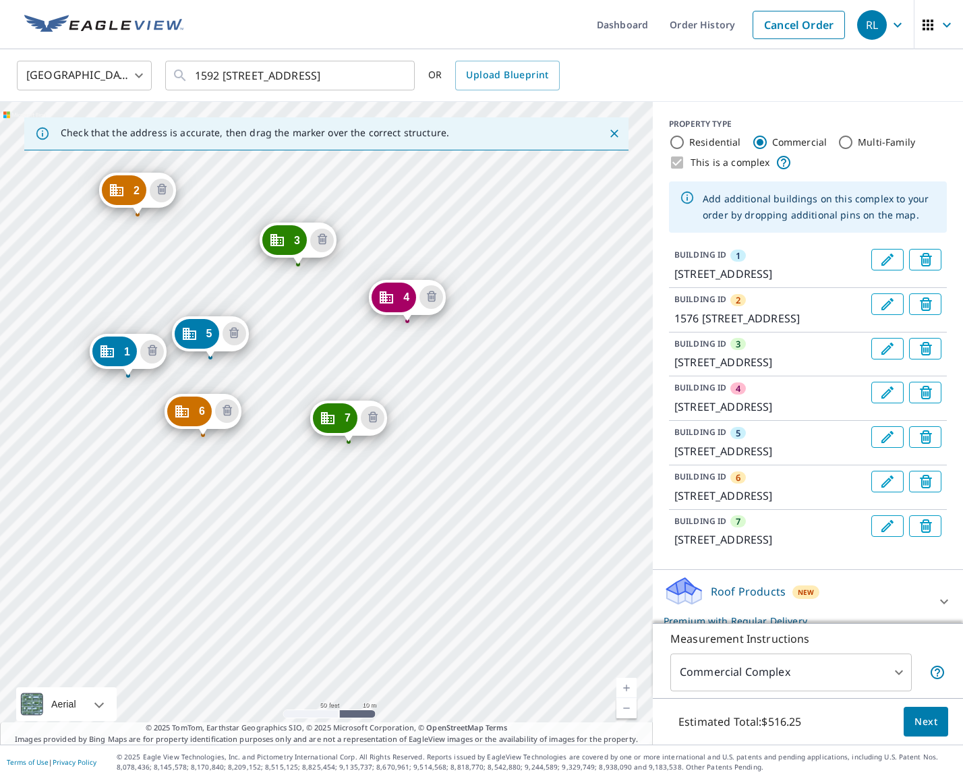
drag, startPoint x: 198, startPoint y: 357, endPoint x: 320, endPoint y: 367, distance: 122.4
click at [320, 367] on div "2 1576 [GEOGRAPHIC_DATA] 3 89 [GEOGRAPHIC_DATA] 4 79 [GEOGRAPHIC_DATA] 5 14 [GE…" at bounding box center [326, 423] width 653 height 643
click at [519, 438] on div "2 1576 [GEOGRAPHIC_DATA] 3 89 [GEOGRAPHIC_DATA] 4 79 [GEOGRAPHIC_DATA] 5 14 [GE…" at bounding box center [326, 423] width 653 height 643
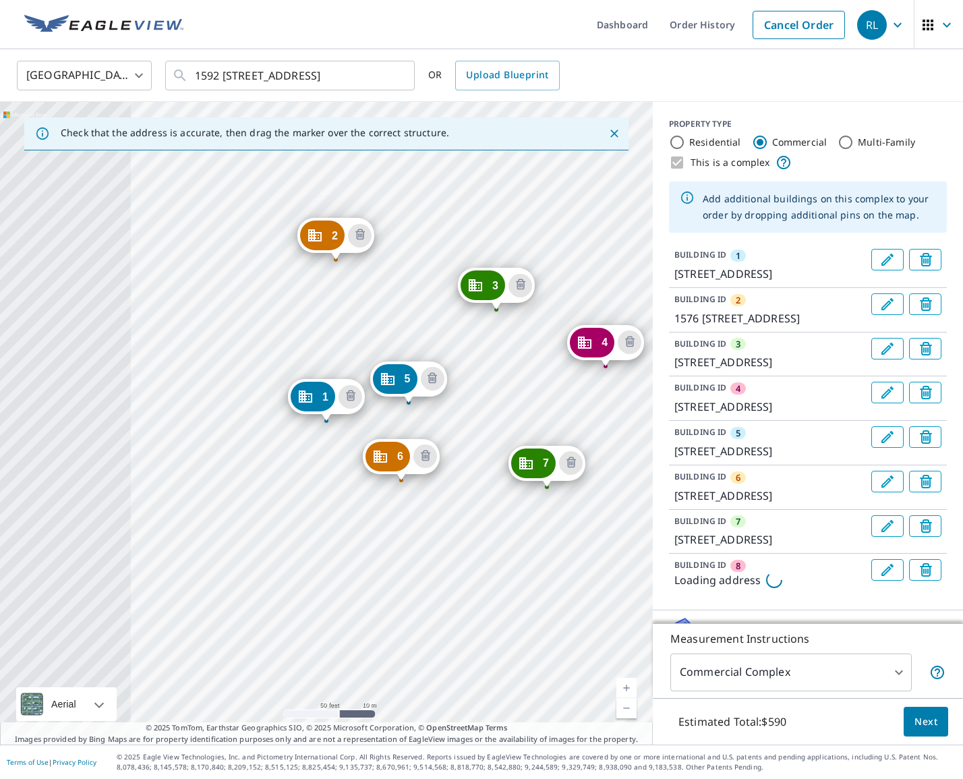
click at [519, 438] on div "2 1576 [GEOGRAPHIC_DATA] 3 89 [GEOGRAPHIC_DATA] 4 [STREET_ADDRESS][GEOGRAPHIC_D…" at bounding box center [326, 423] width 653 height 643
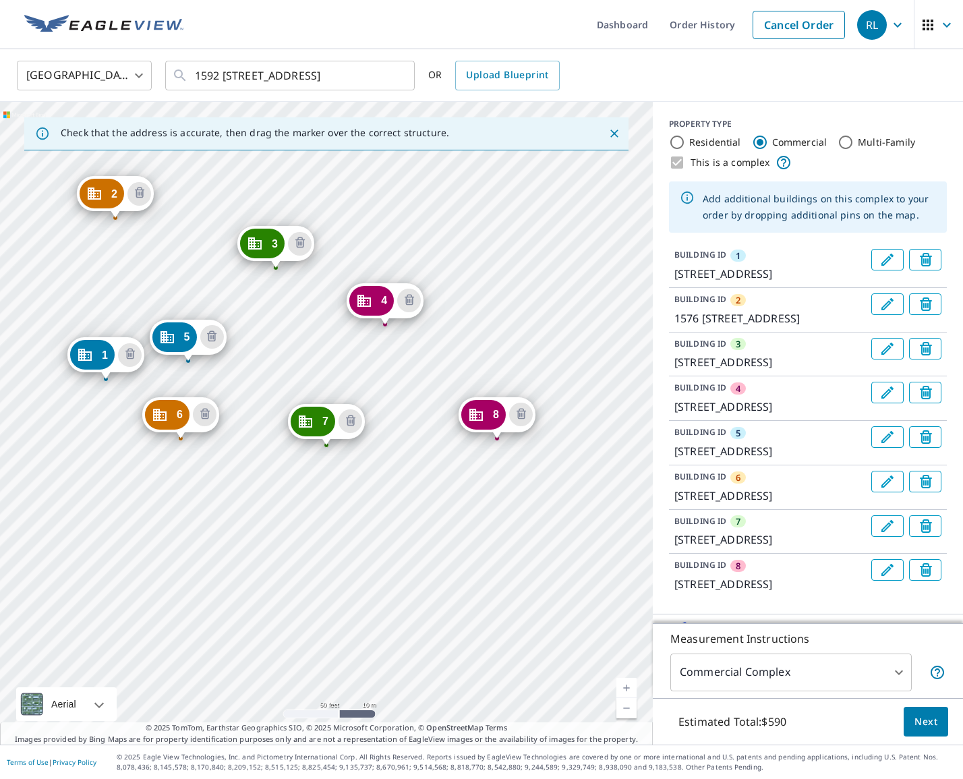
drag, startPoint x: 458, startPoint y: 403, endPoint x: 254, endPoint y: 365, distance: 207.8
click at [254, 365] on div "2 1576 [GEOGRAPHIC_DATA] 3 89 [GEOGRAPHIC_DATA] 4 79 [GEOGRAPHIC_DATA] [GEOGRAP…" at bounding box center [326, 423] width 653 height 643
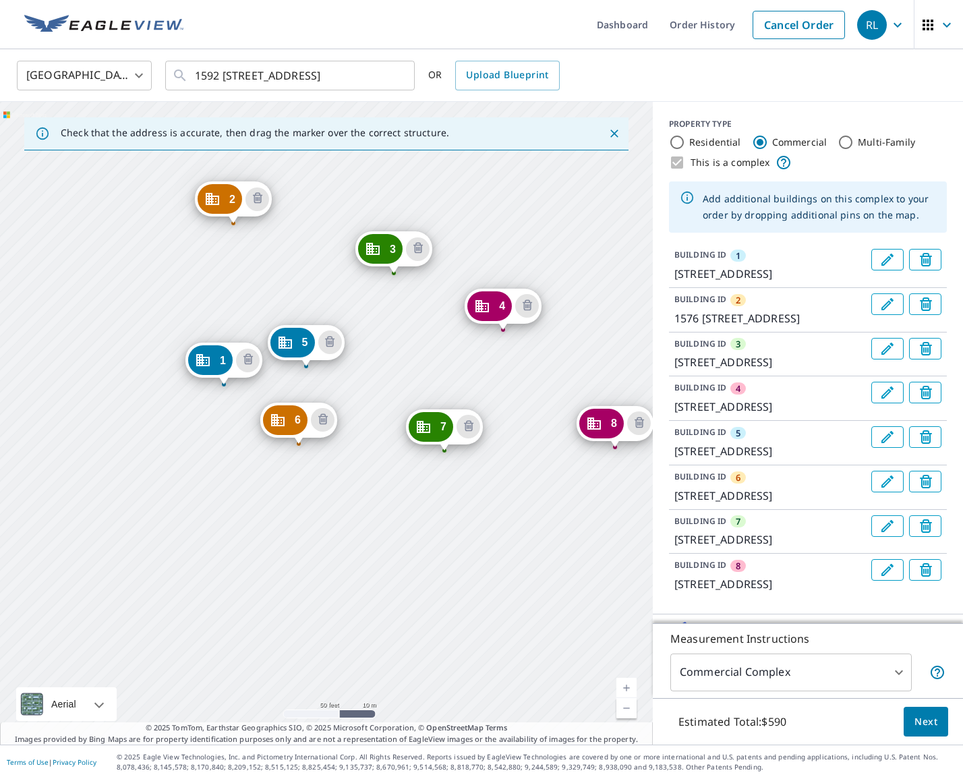
drag, startPoint x: 406, startPoint y: 368, endPoint x: 345, endPoint y: 347, distance: 64.4
click at [345, 347] on div "2 1576 [GEOGRAPHIC_DATA] 3 89 [GEOGRAPHIC_DATA] 4 79 [GEOGRAPHIC_DATA] [GEOGRAP…" at bounding box center [326, 423] width 653 height 643
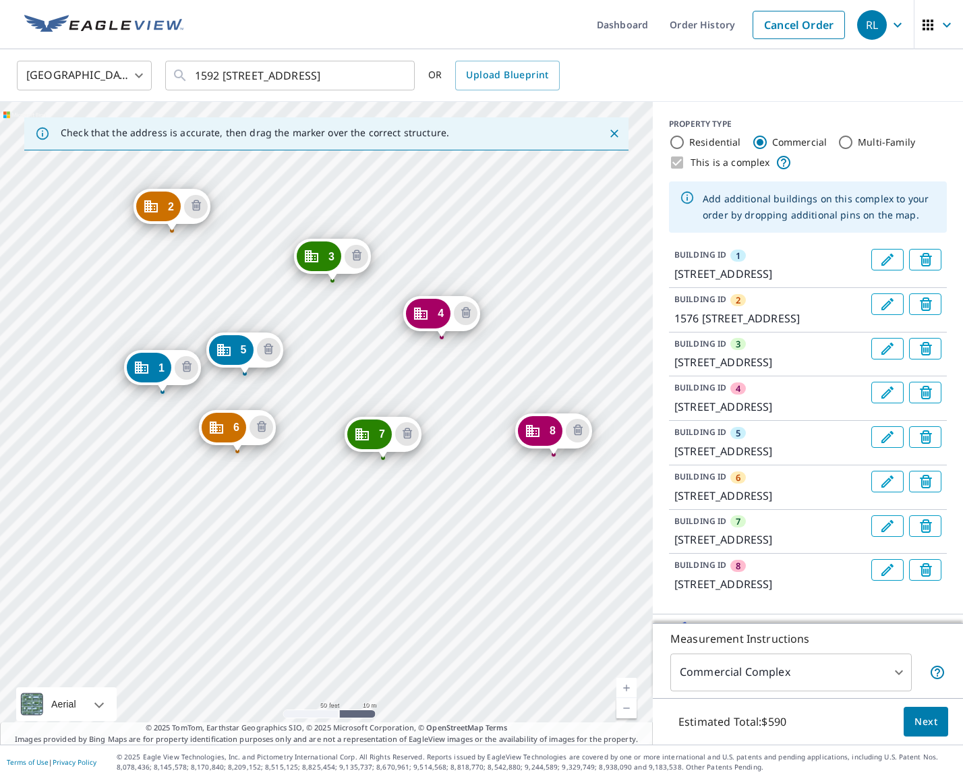
drag, startPoint x: 403, startPoint y: 351, endPoint x: 403, endPoint y: 378, distance: 27.7
click at [403, 378] on div "2 1576 [GEOGRAPHIC_DATA] 3 89 [GEOGRAPHIC_DATA] 4 79 [GEOGRAPHIC_DATA] [GEOGRAP…" at bounding box center [326, 423] width 653 height 643
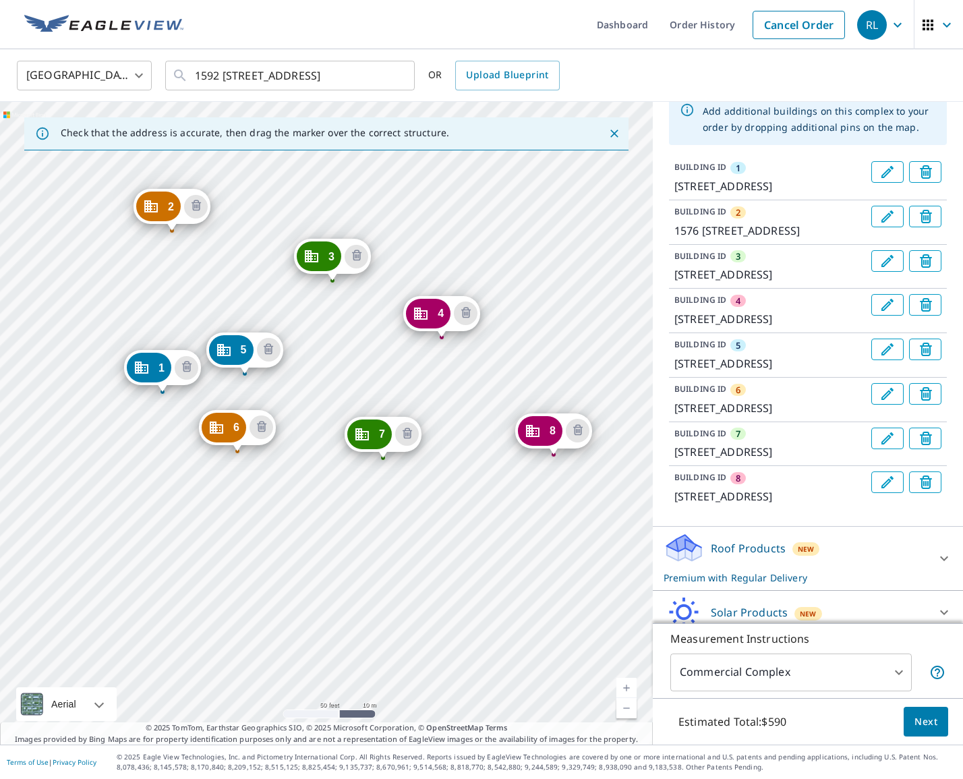
scroll to position [92, 0]
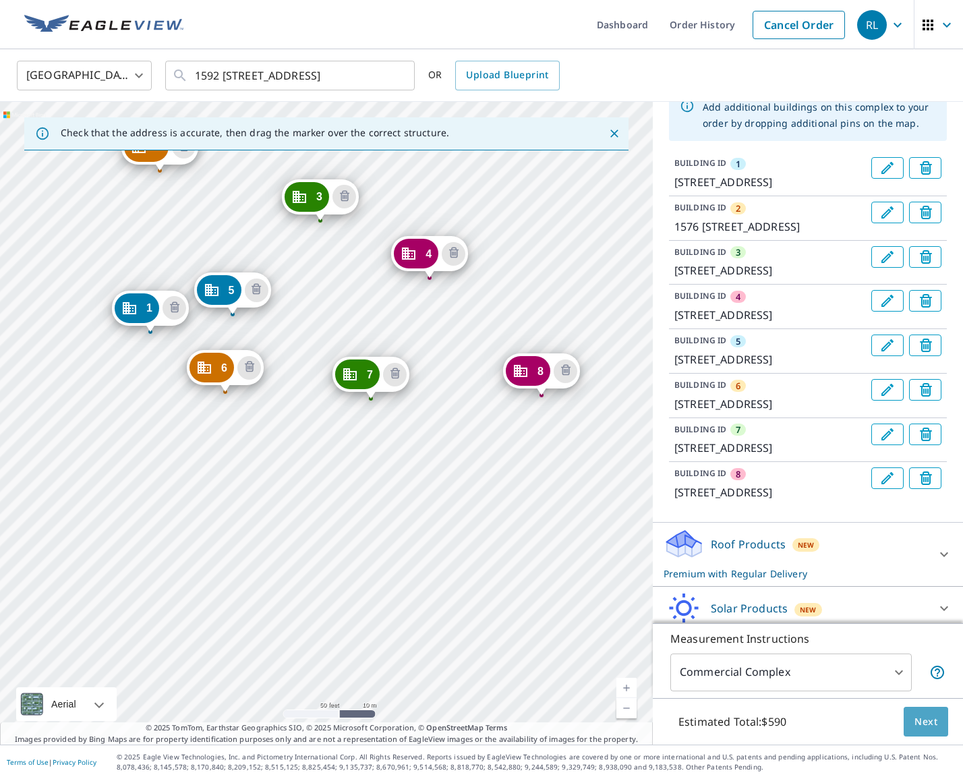
click at [925, 722] on span "Next" at bounding box center [925, 721] width 23 height 17
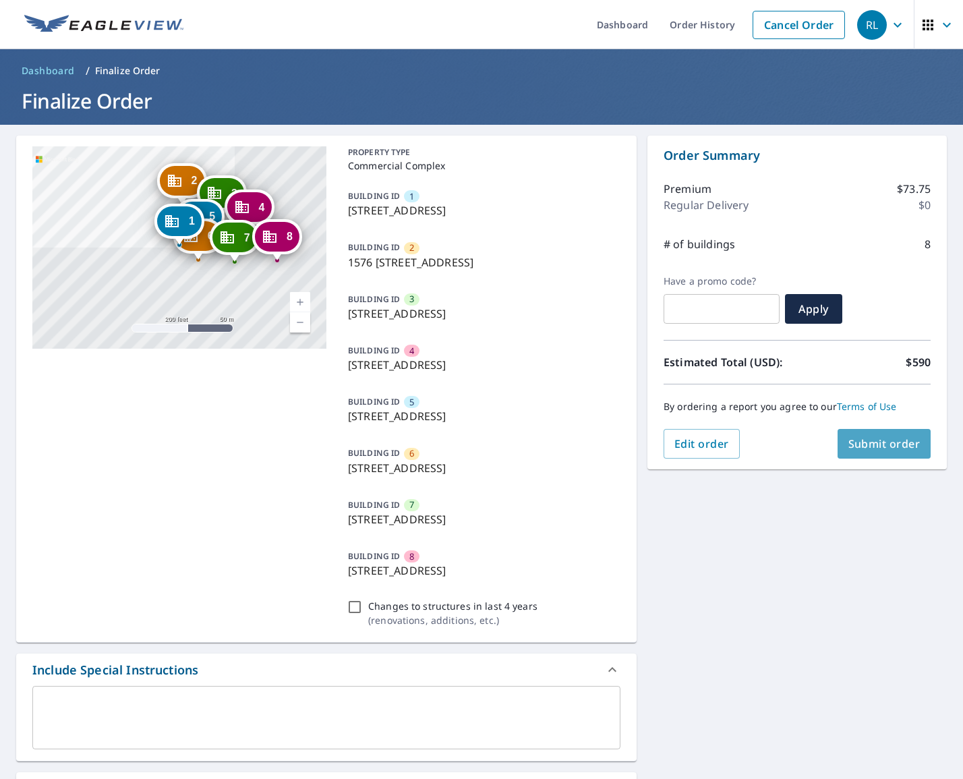
click at [895, 445] on span "Submit order" at bounding box center [884, 443] width 72 height 15
checkbox input "true"
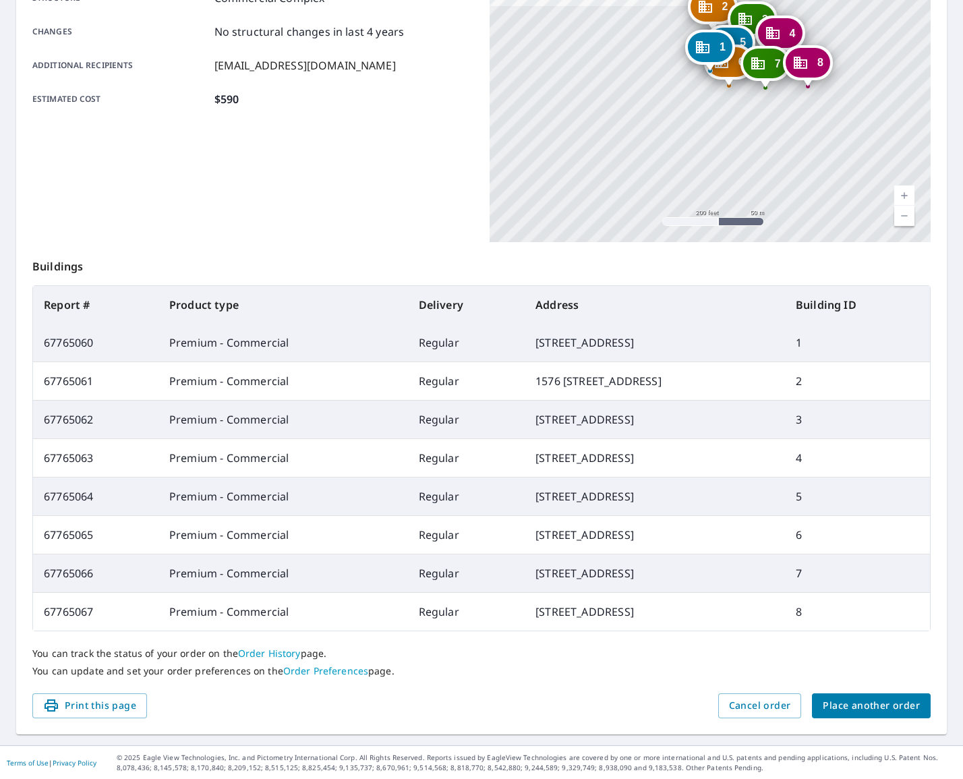
scroll to position [283, 0]
